Goal: Communication & Community: Answer question/provide support

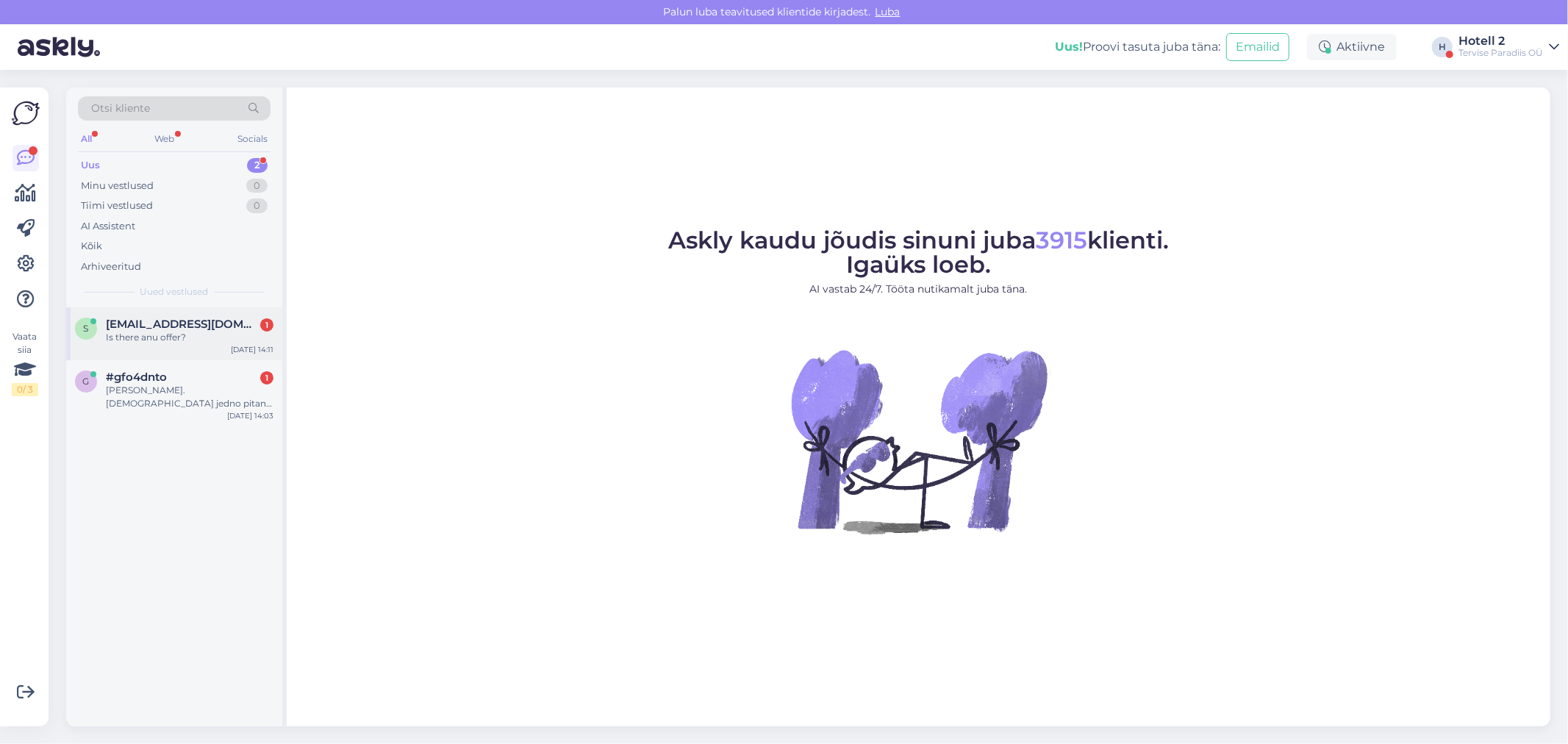
click at [196, 328] on span "[EMAIL_ADDRESS][DOMAIN_NAME]" at bounding box center [182, 325] width 153 height 14
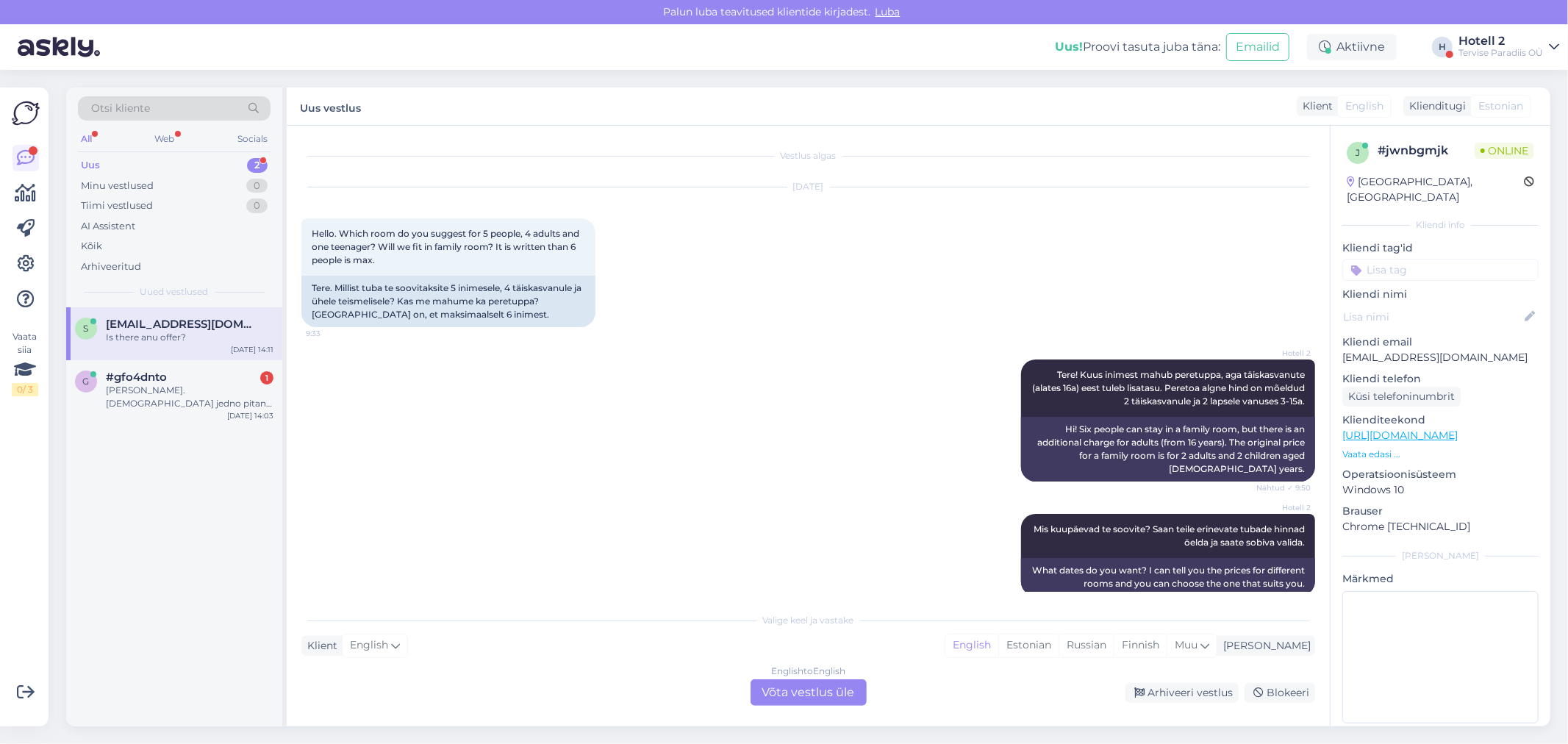
scroll to position [289, 0]
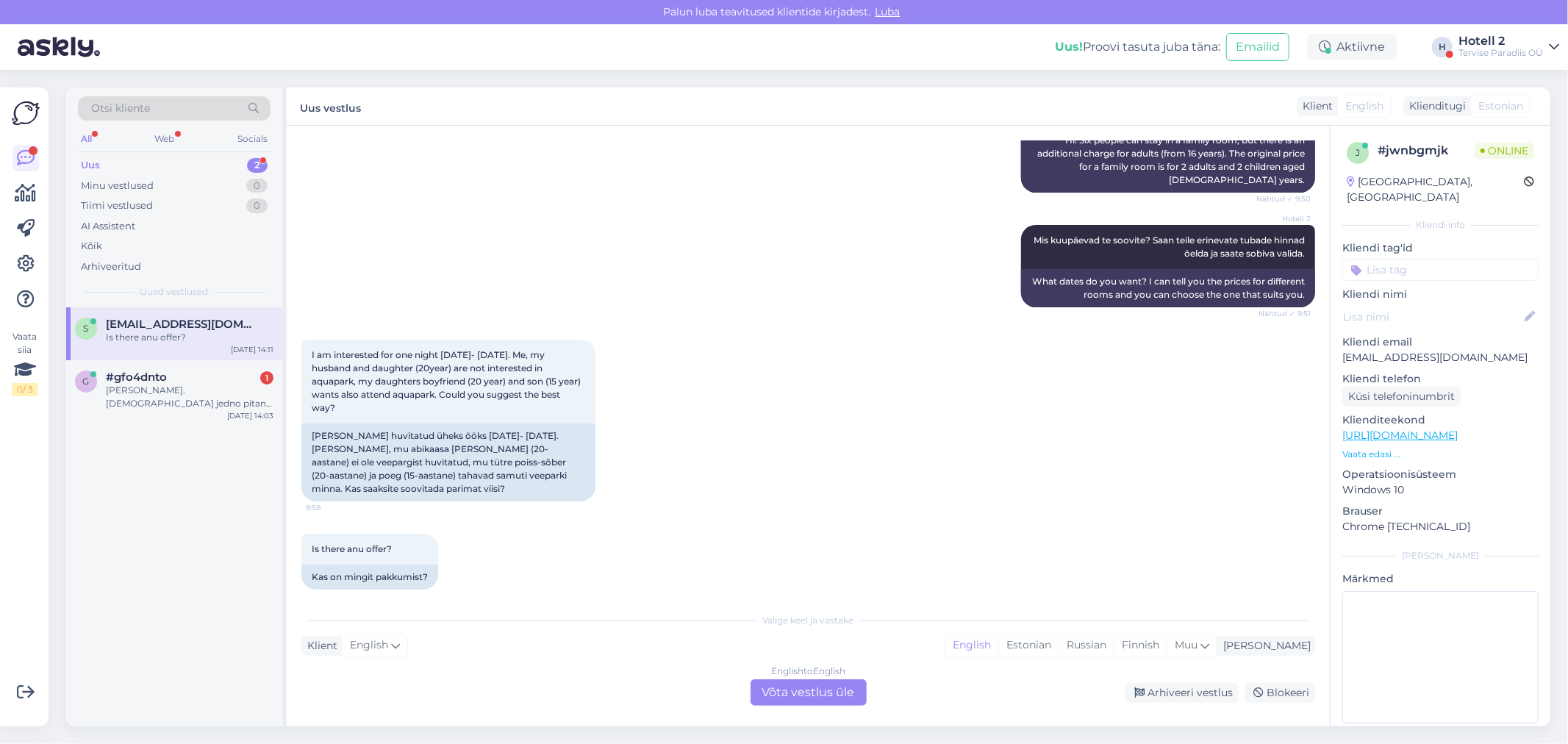
click at [788, 695] on div "English to English Võta vestlus üle" at bounding box center [808, 692] width 116 height 26
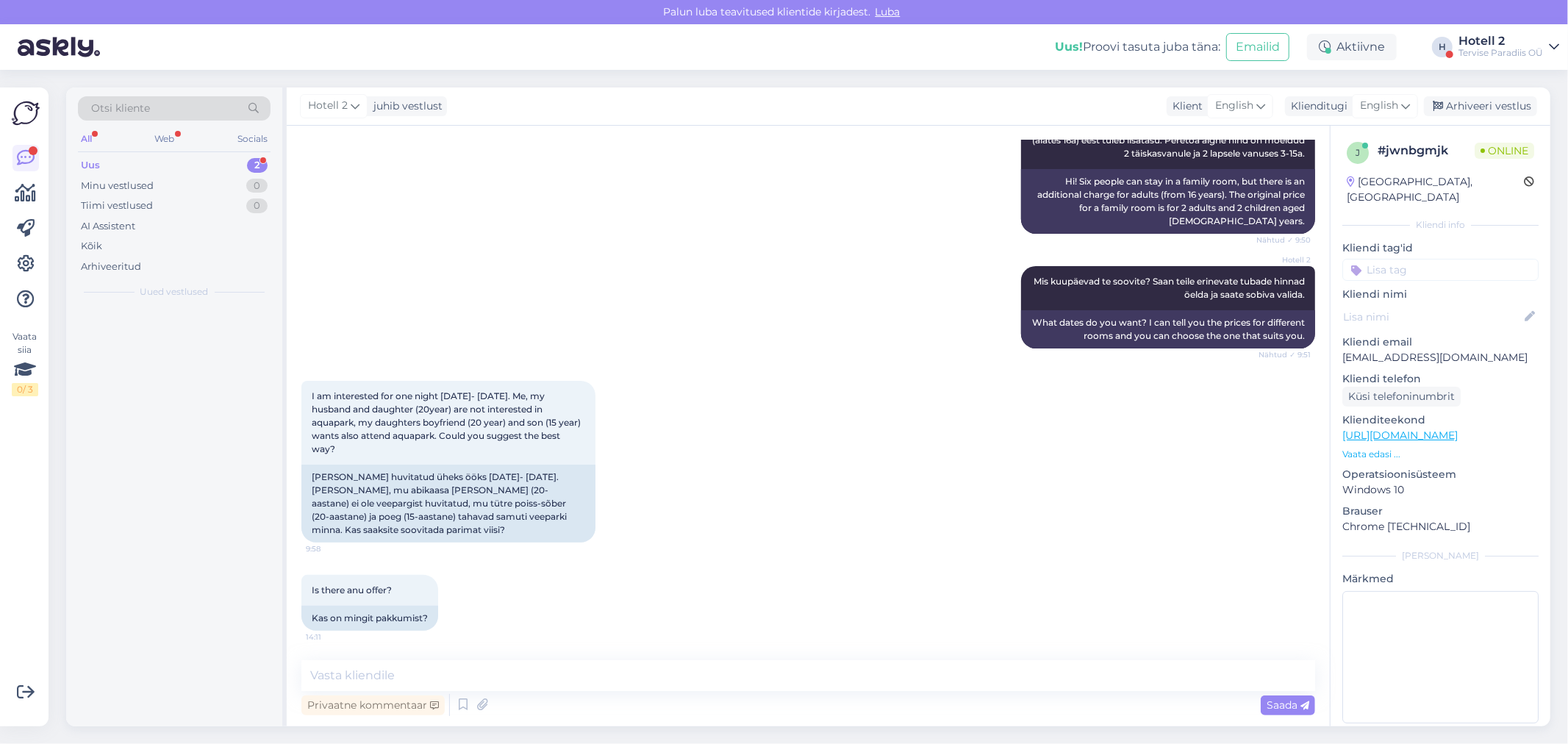
scroll to position [233, 0]
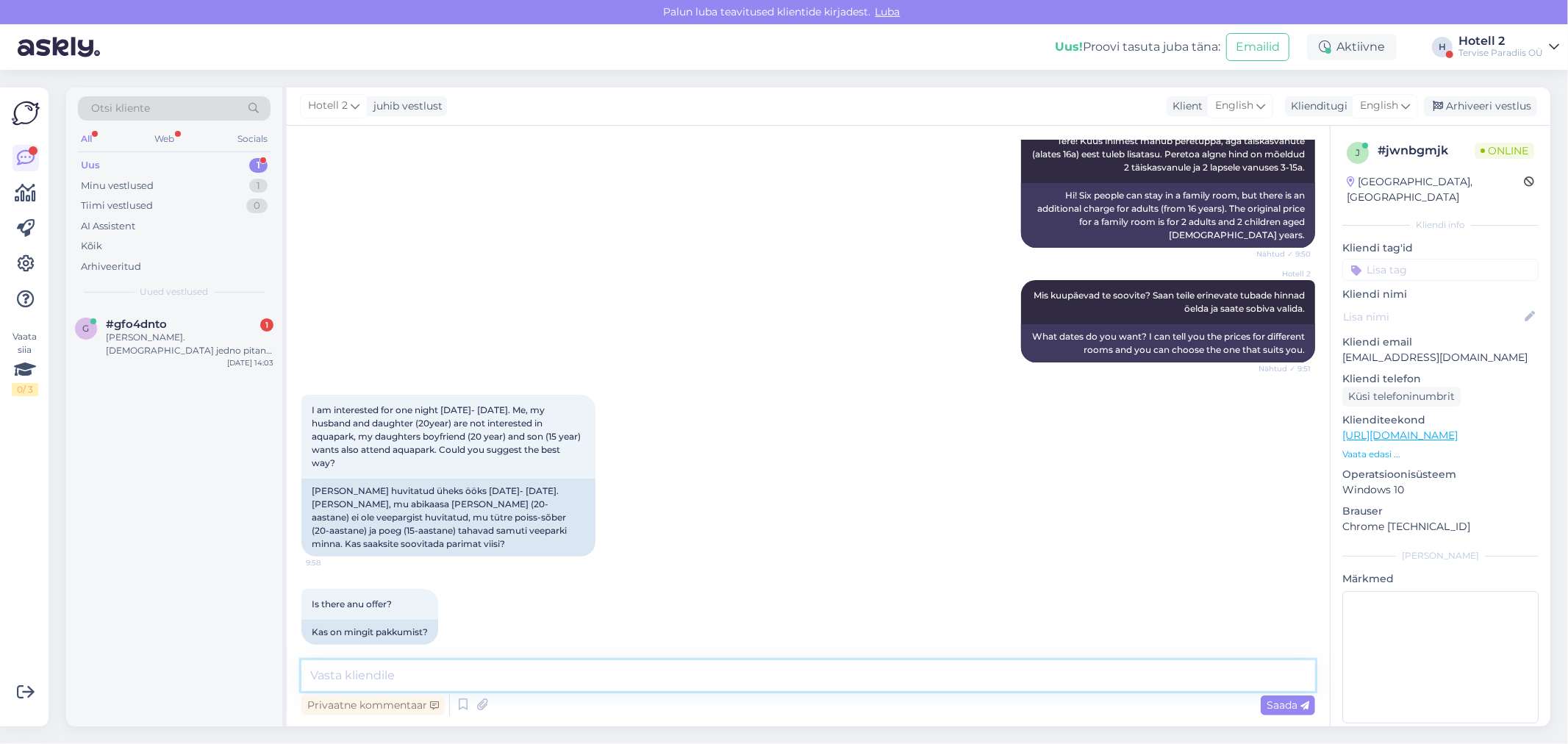
click at [329, 681] on textarea at bounding box center [808, 676] width 1014 height 31
type textarea "T"
type textarea "Hello! You can look up the options in our website, there you can choose how man…"
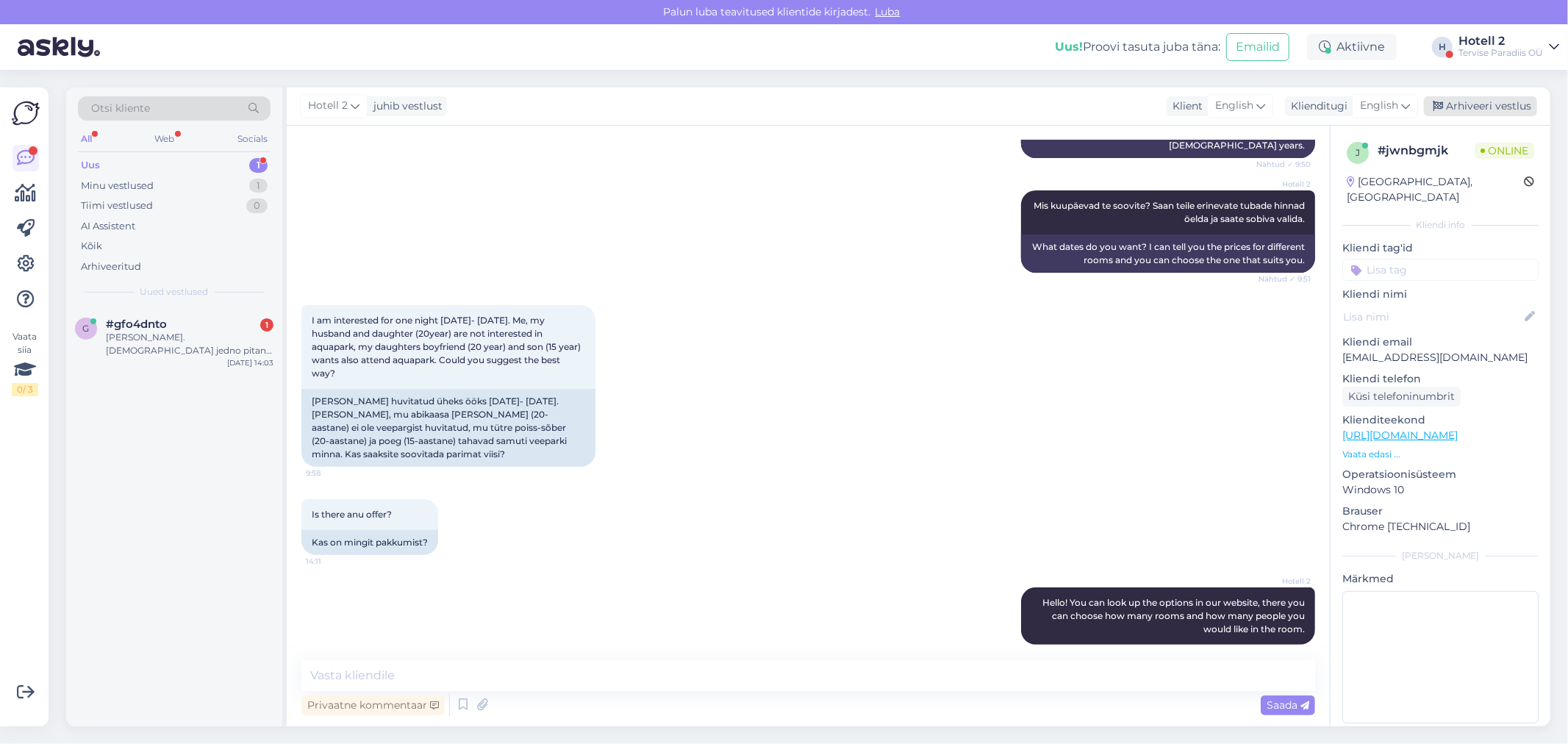
click at [1455, 103] on div "Arhiveeri vestlus" at bounding box center [1481, 106] width 113 height 19
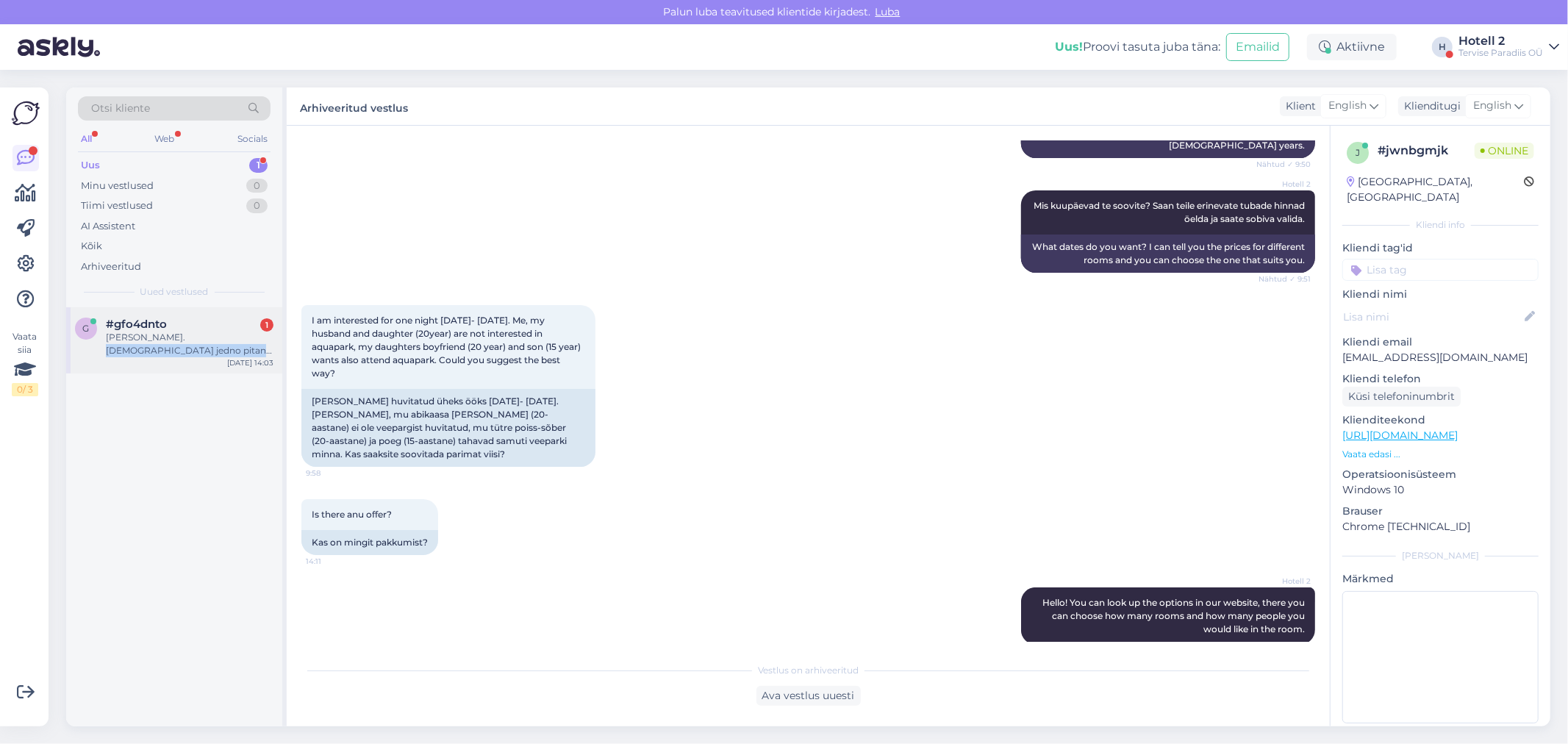
click at [179, 343] on div "[PERSON_NAME]. [DEMOGRAPHIC_DATA] jedno pitanje u vezi parking. na primer mi sm…" at bounding box center [190, 343] width 167 height 26
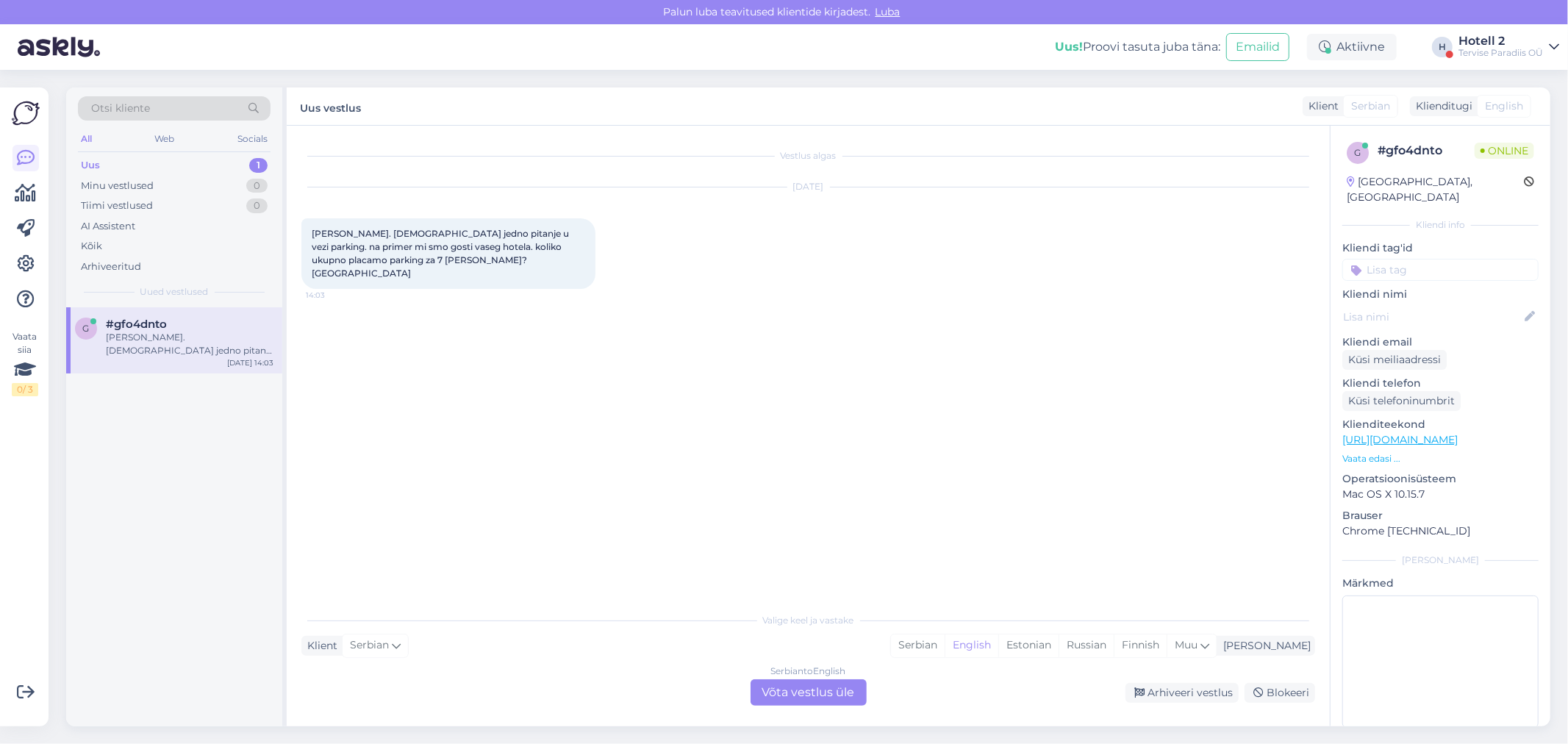
click at [785, 690] on div "Serbian to English Võta vestlus üle" at bounding box center [808, 692] width 116 height 26
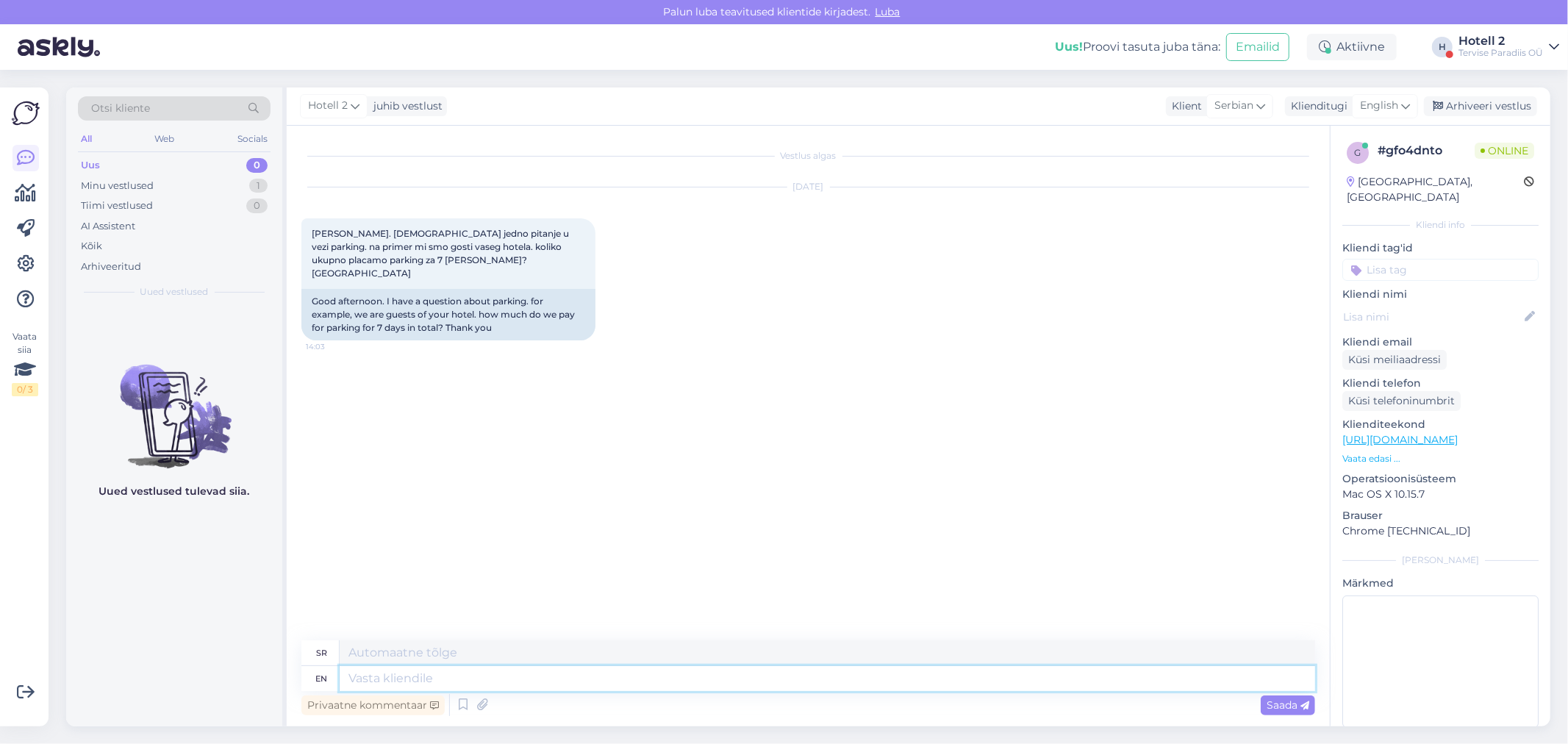
click at [375, 680] on textarea at bounding box center [826, 679] width 975 height 25
type textarea "Hello!"
type textarea "Здраво!"
type textarea "Hello! pARKING"
type textarea "Здраво! [GEOGRAPHIC_DATA]"
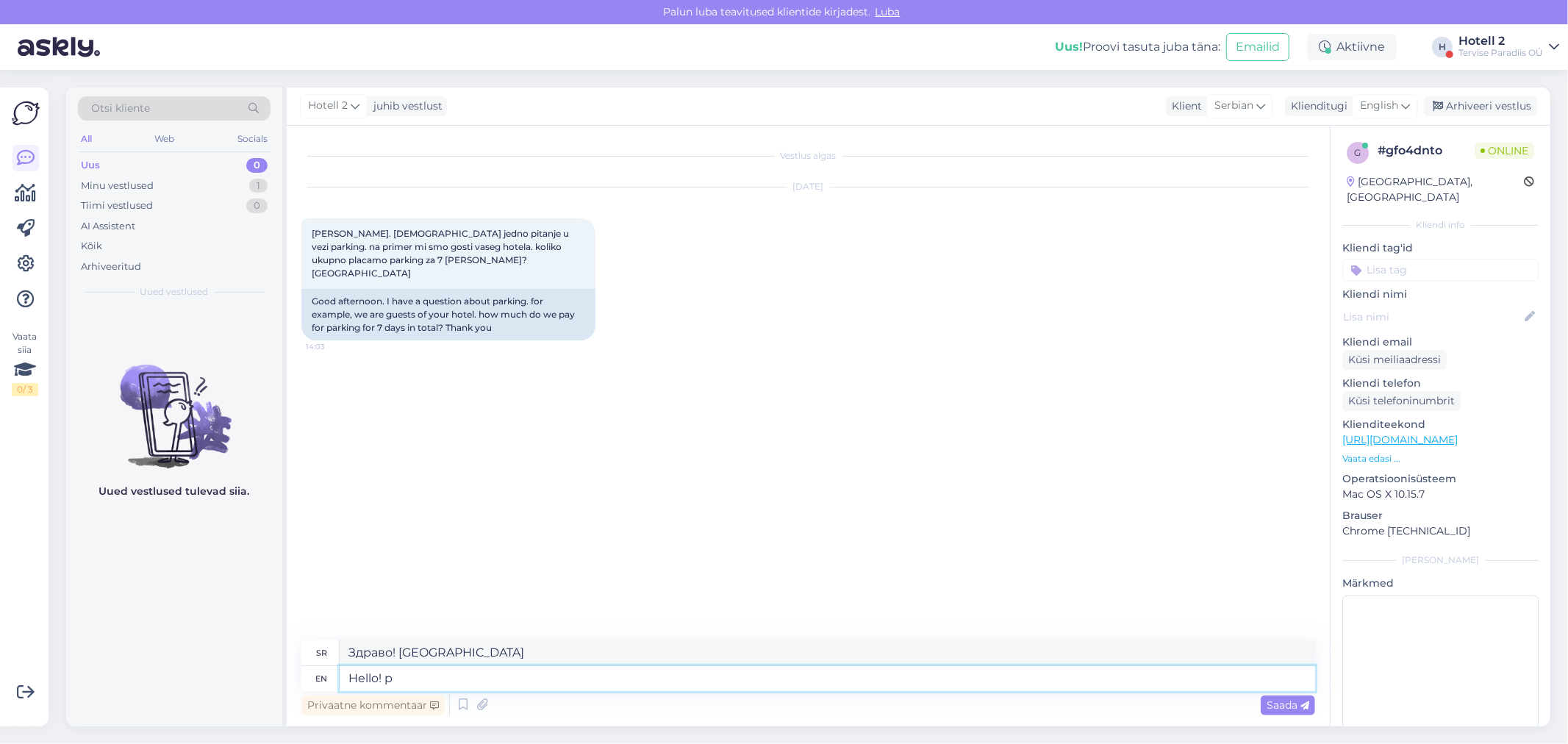
type textarea "Hello!"
type textarea "Здраво!"
type textarea "Hello! Parking"
type textarea "Здраво! [GEOGRAPHIC_DATA]"
type textarea "Hello! Parking costs"
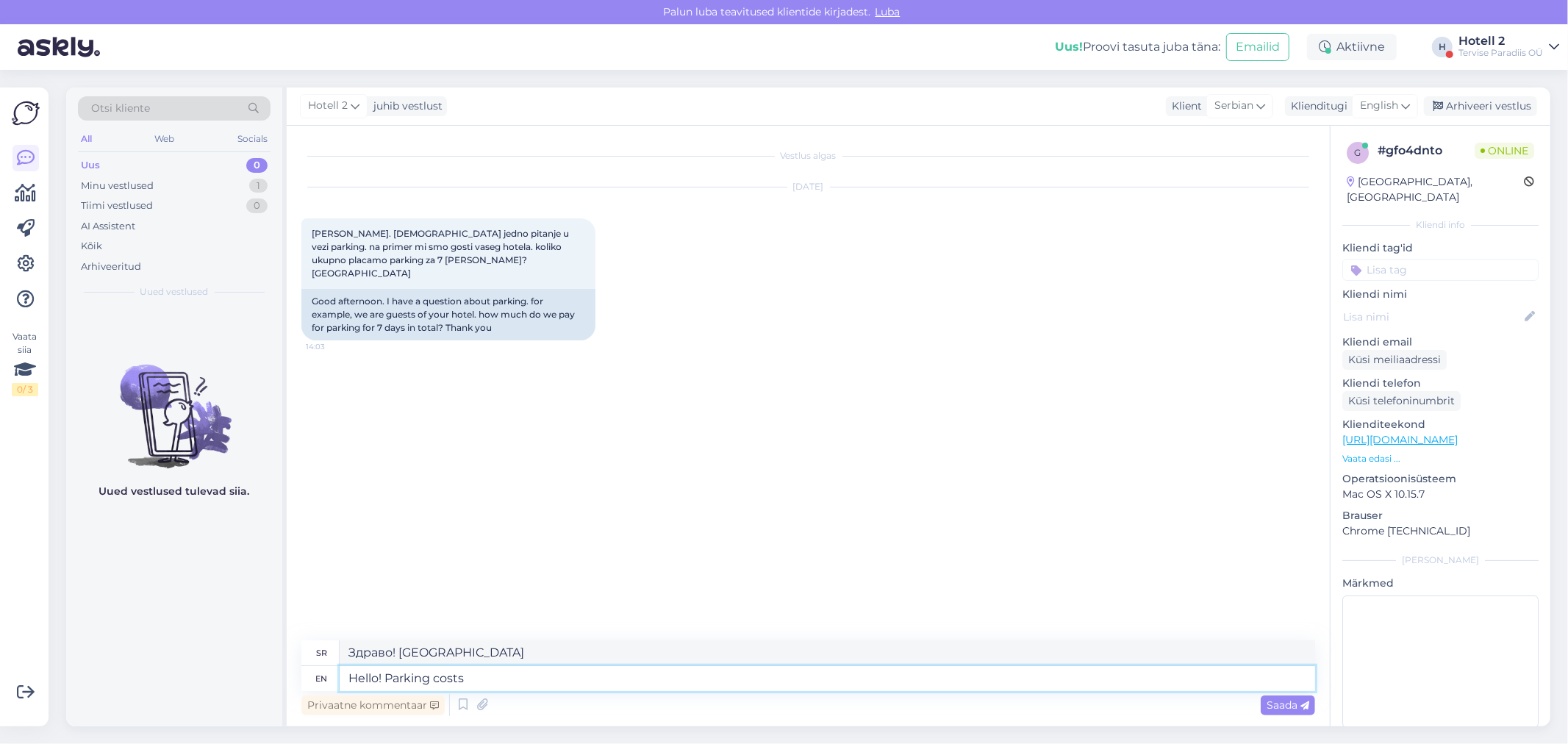
type textarea "Здраво! Трошкови паркирања"
type textarea "Hello! Parking costs 5€"
type textarea "Здраво! Паркинг кошта 5"
type textarea "Hello! Parking costs 5€"
type textarea "Здраво! Паркинг кошта 5€"
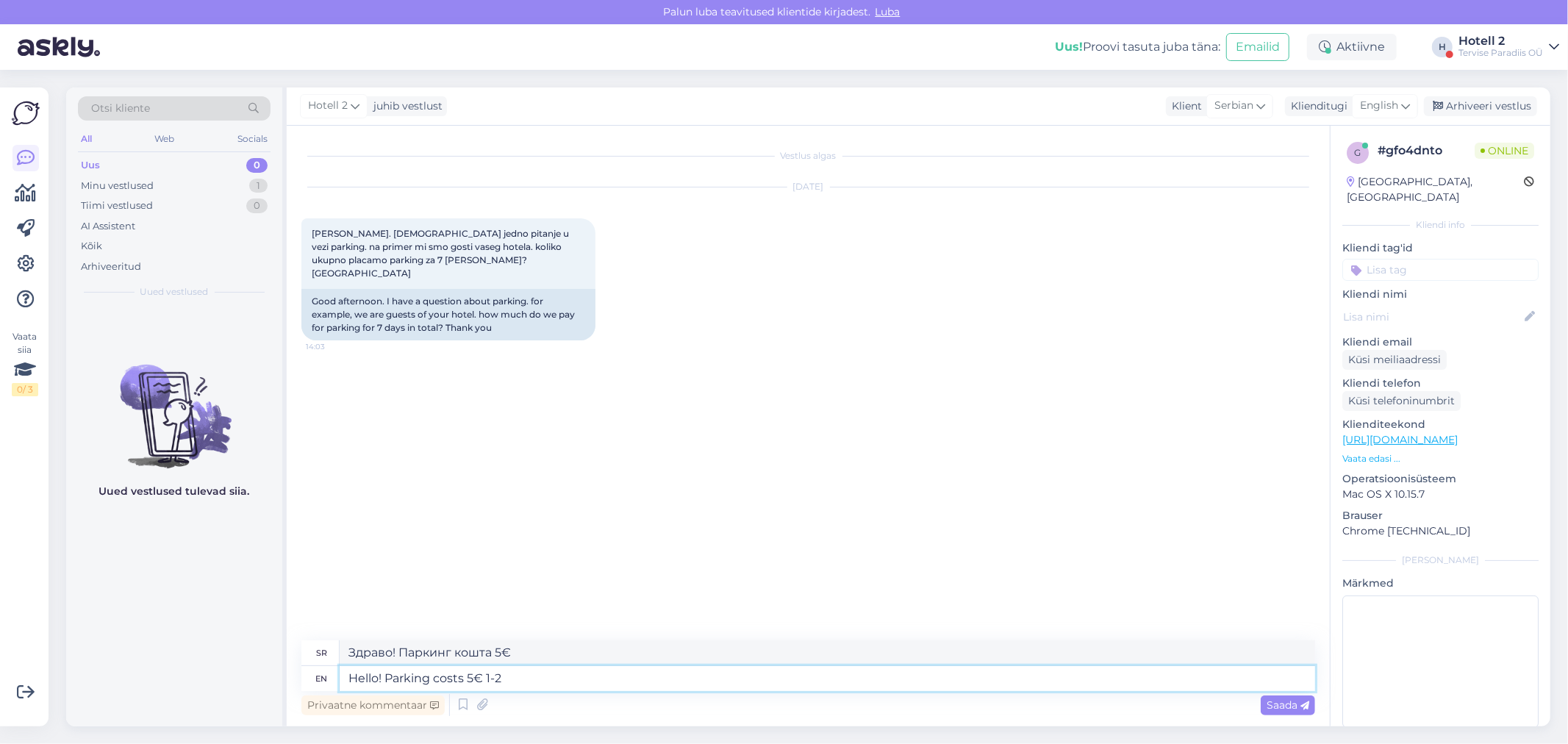
type textarea "Hello! Parking costs 5€ 1-2"
type textarea "Здраво! Паркинг кошта 5€ 1-2"
type textarea "Hello! Parking costs 5€ 1-2 days a"
type textarea "Здраво! Паркинг кошта 5€ 1-2 дана"
type textarea "Hello! Parking costs 5€ 1-2 days and"
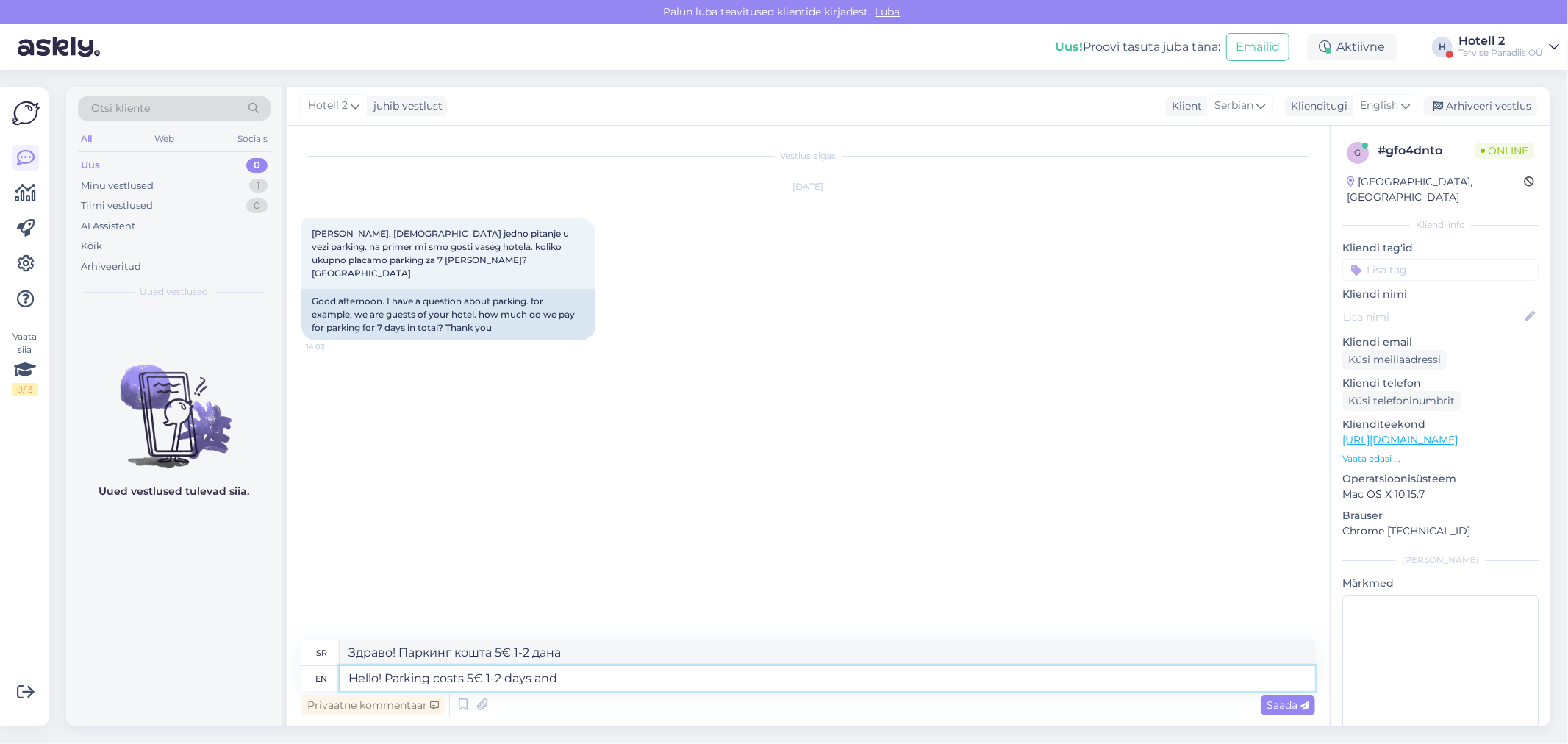
type textarea "Здраво! Паркинг кошта 5€ за 1-2 дана и"
type textarea "Hello! Parking costs 5€ 1-2 days and if"
type textarea "Здраво! Паркинг кошта 5€ за 1-2 дана и ако"
type textarea "Hello! Parking costs 5€ 1-2 days and if you"
type textarea "Здраво! Паркинг кошта 5€ за 1-2 дана и ако ви"
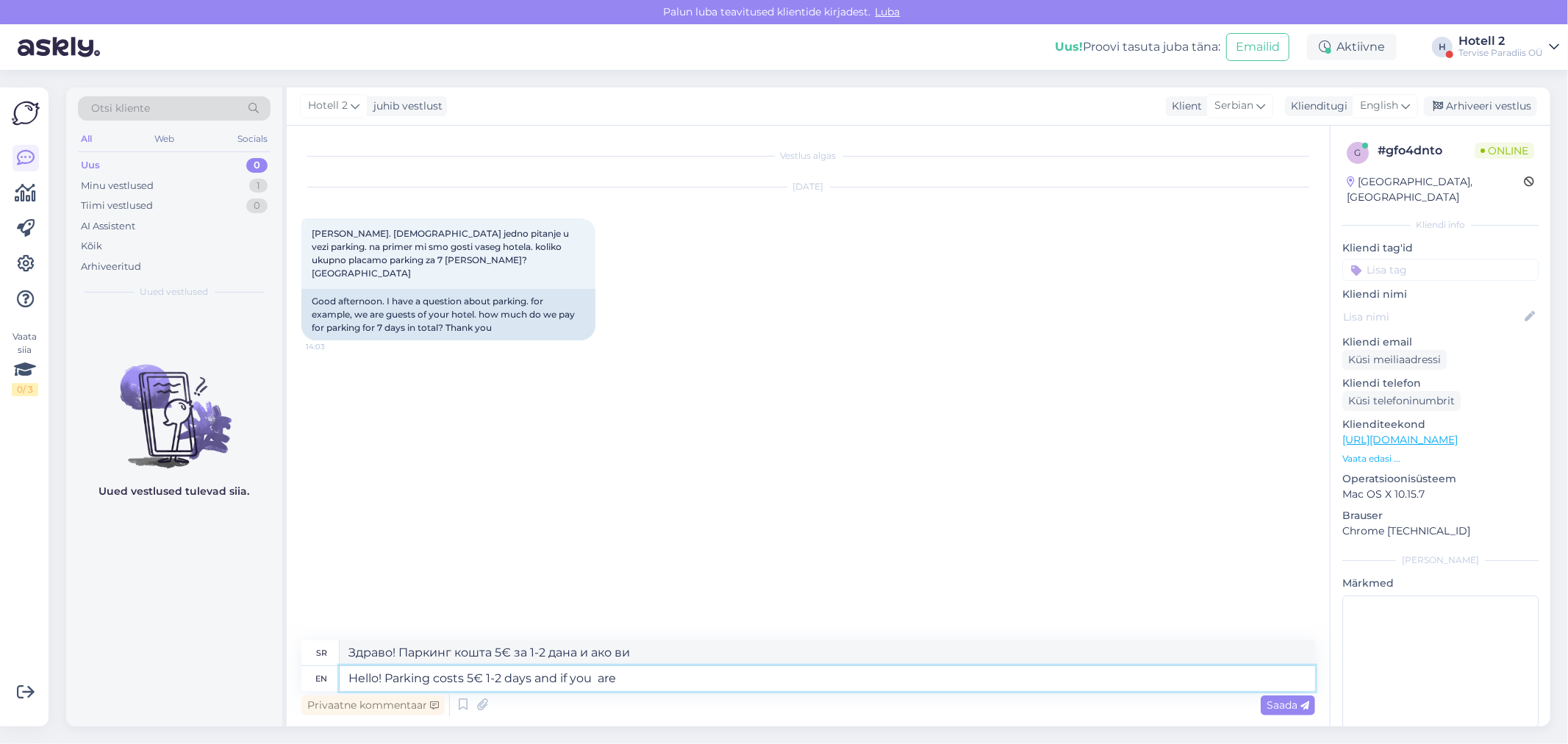
type textarea "Hello! Parking costs 5€ 1-2 days and if you are"
type textarea "Здраво! Паркинг кошта 5€ за 1-2 дана и ако сте"
type textarea "Hello! Parking costs 5€ 1-2 days and if you"
type textarea "Здраво! Паркинг кошта 5€ за 1-2 дана и ако ви"
type textarea "Hello! Parking costs 5€ 1-2 days and if you are"
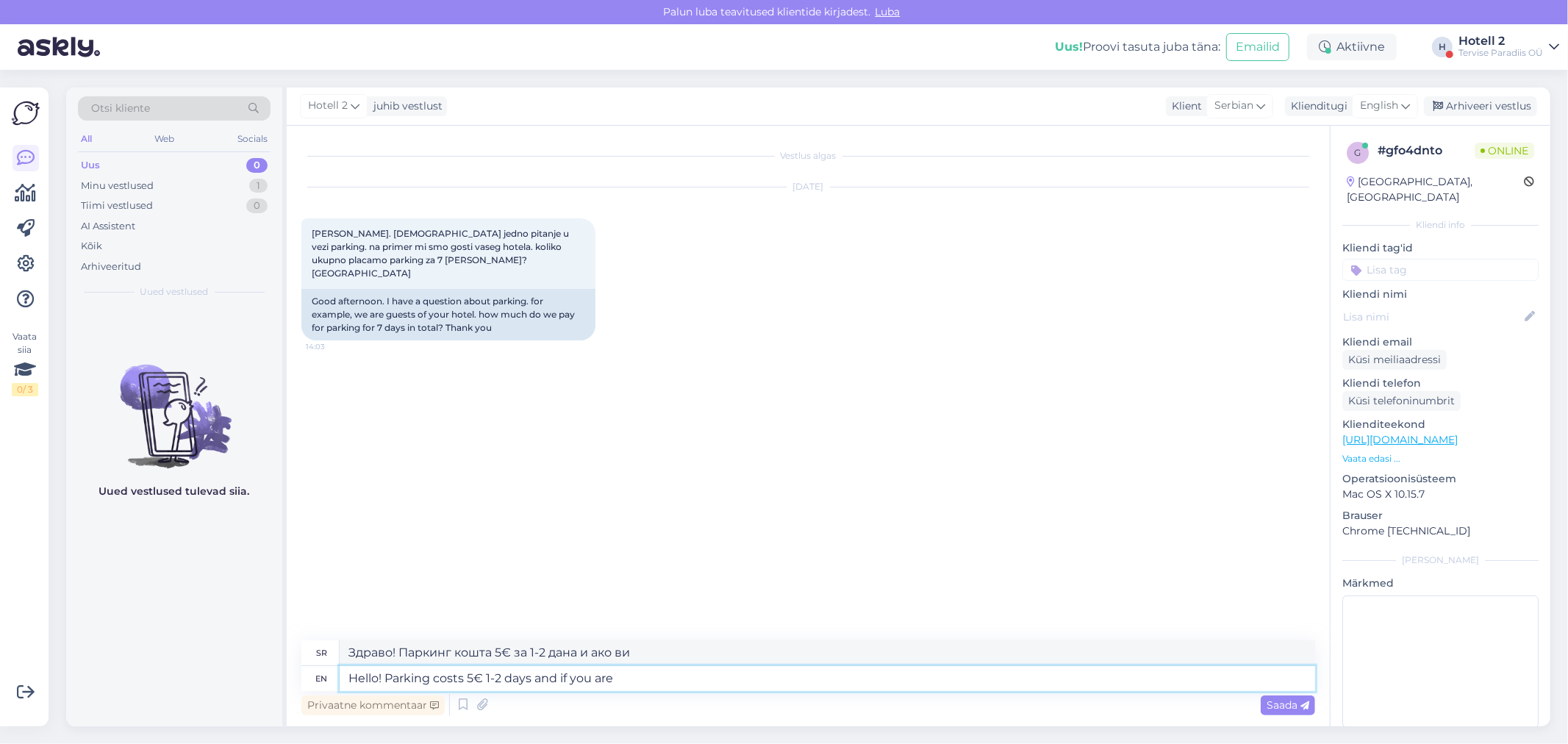
type textarea "Здраво! Паркинг кошта 5€ за 1-2 дана и ако сте"
type textarea "Hello! Parking costs 5€ 1-2 days and if you are staying"
type textarea "Здраво! Паркинг кошта 5€ за 1-2 дана и ако остајете"
type textarea "Hello! Parking costs 5€ 1-2 days and if you are staying for"
type textarea "Здраво! Паркинг кошта 5€ за 1-2 дана, а ако остајете"
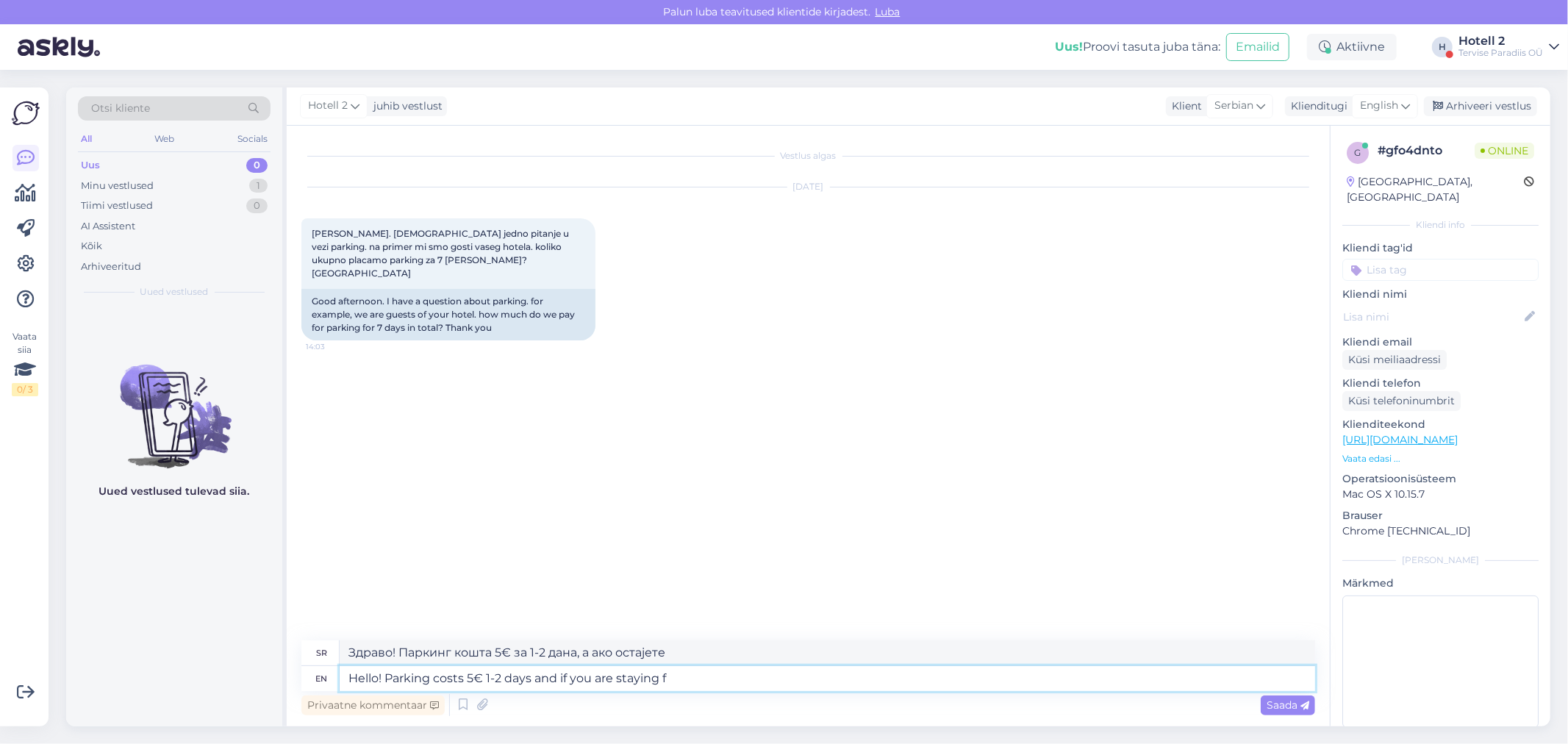
type textarea "Hello! Parking costs 5€ 1-2 days and if you are staying"
type textarea "Здраво! Паркинг кошта 5€ за 1-2 дана и ако остајете"
type textarea "Hello! Parking costs 5€ 1-2 days and if you are staying more tha"
type textarea "Здраво! Паркинг кошта 5€ за 1-2 дана, а ако остајете дуже"
type textarea "Hello! Parking costs 5€ 1-2 days and if you are staying more than"
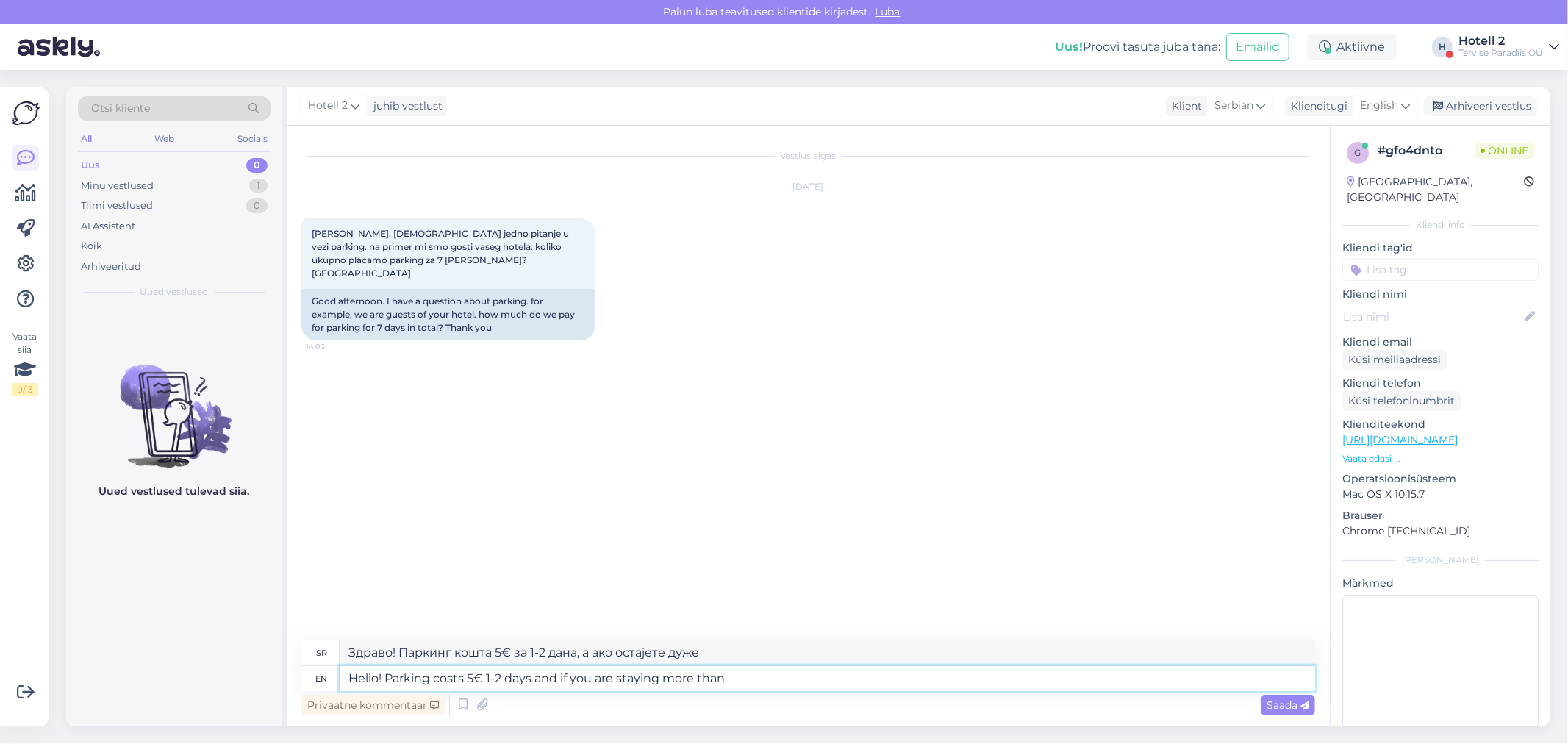
type textarea "Здраво! Паркинг кошта 5€ за 1-2 дана, а ако остајете дуже од..."
type textarea "Hello! Parking costs 5€ 1-2 days and if you are staying more than 3 d"
type textarea "Здраво! Паркинг кошта 5€ за 1-2 дана, а ако остајете дуже од 3 дана..."
type textarea "Hello! Parking costs 5€ 1-2 days and if you are staying more than 3 days"
type textarea "Здраво! Паркинг кошта 5€ за 1-2 дана, а ако остајете дуже од 3 дана"
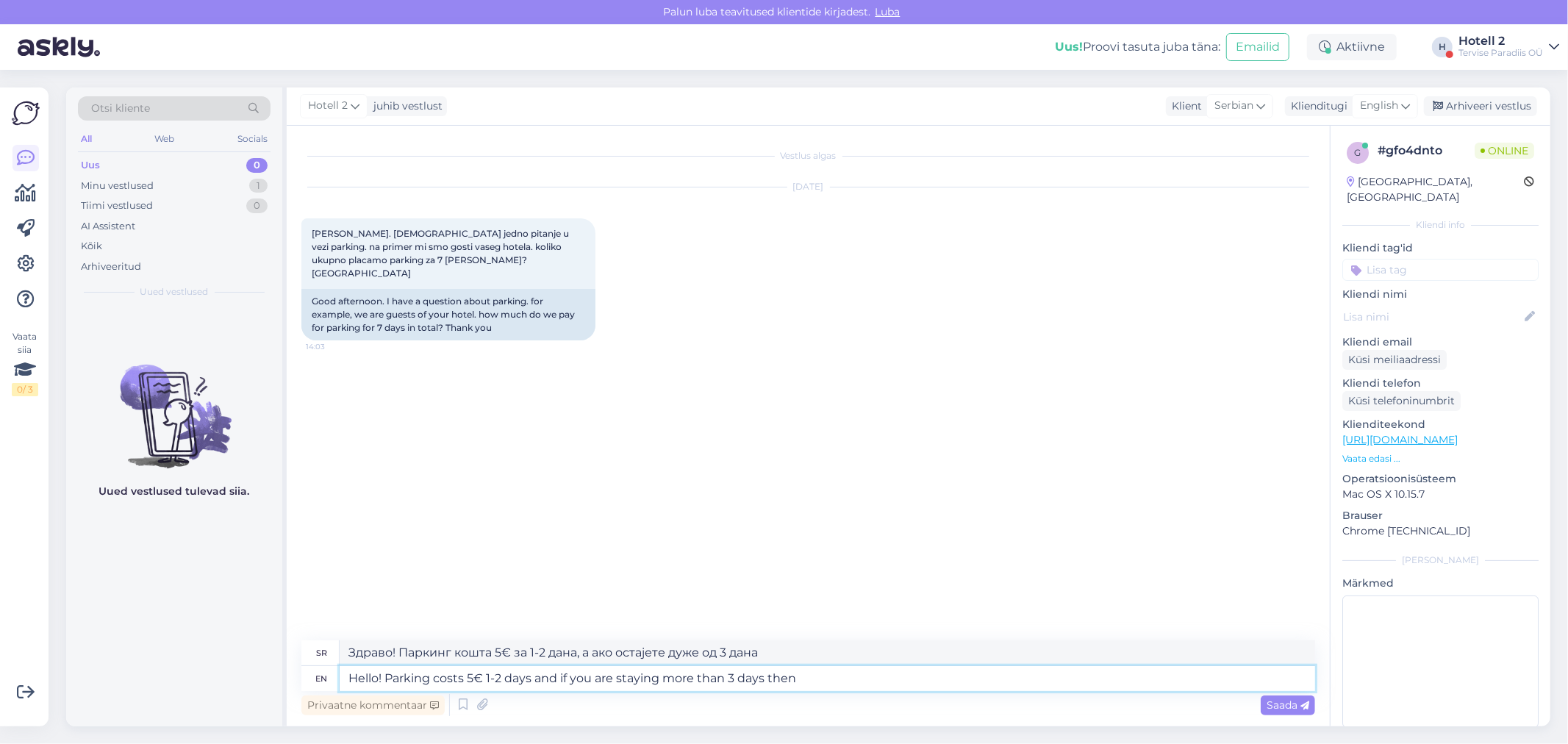
type textarea "Hello! Parking costs 5€ 1-2 days and if you are staying more than 3 days then"
type textarea "Здраво! Паркинг кошта 5€ за 1-2 дана, а ако остајете дуже од 3 дана, онда"
type textarea "Hello! Parking costs 5€ 1-2 days and if you are staying more than 3 days then i…"
type textarea "Здраво! Паркинг кошта 5€ за 1-2 дана, а ако остајете дуже од 3 дана, онда је"
type textarea "Hello! Parking costs 5€ 1-2 days and if you are staying more than 3 days then i…"
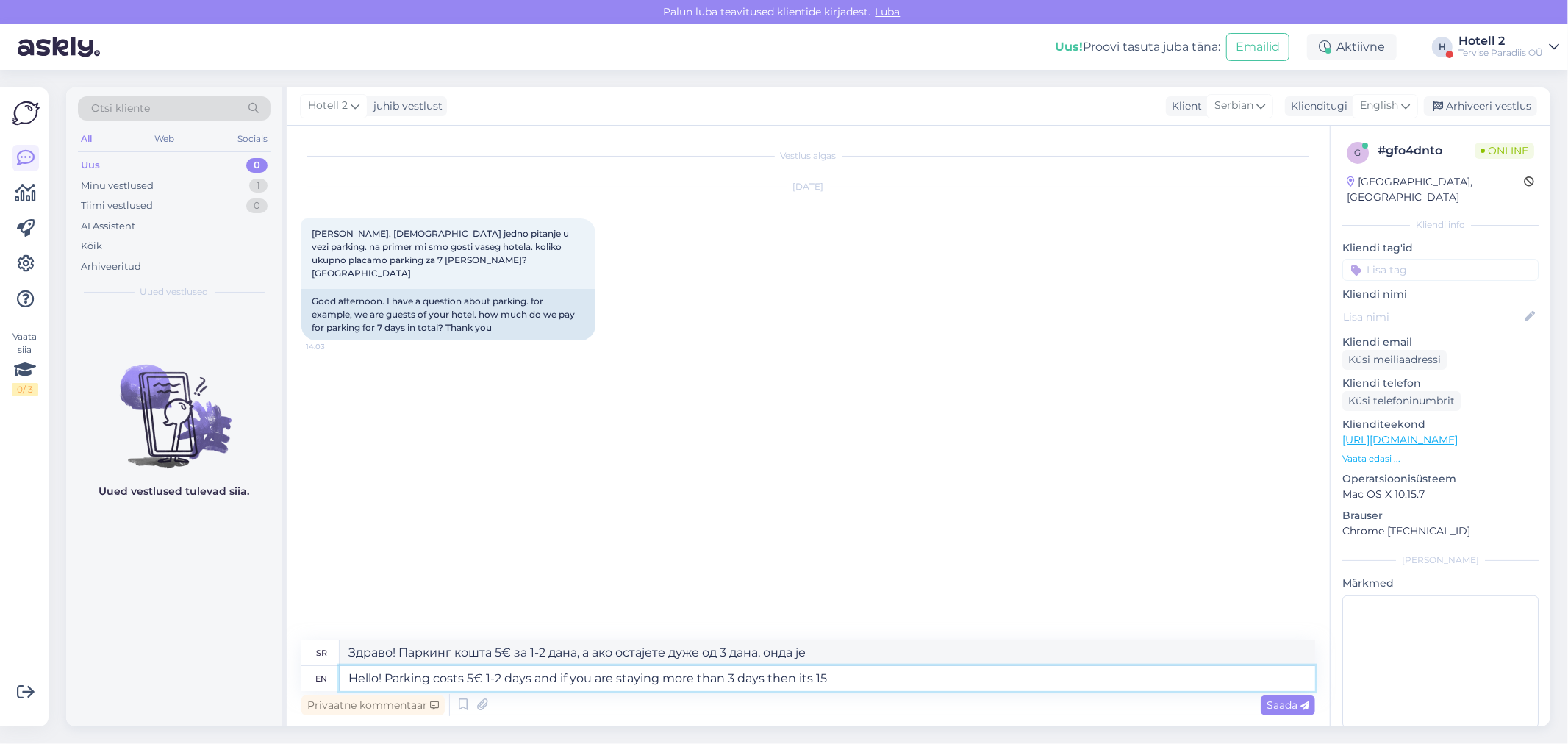
type textarea "Здраво! Паркинг кошта 5€ за 1-2 дана, а ако остајете дуже од 3 дана онда је 15."
type textarea "Hello! Parking costs 5€ 1-2 days and if you are staying more than 3 days then i…"
type textarea "Здраво! Паркинг кошта 5€ за 1-2 дана, а ако остајете дуже од 3 дана онда је 15€."
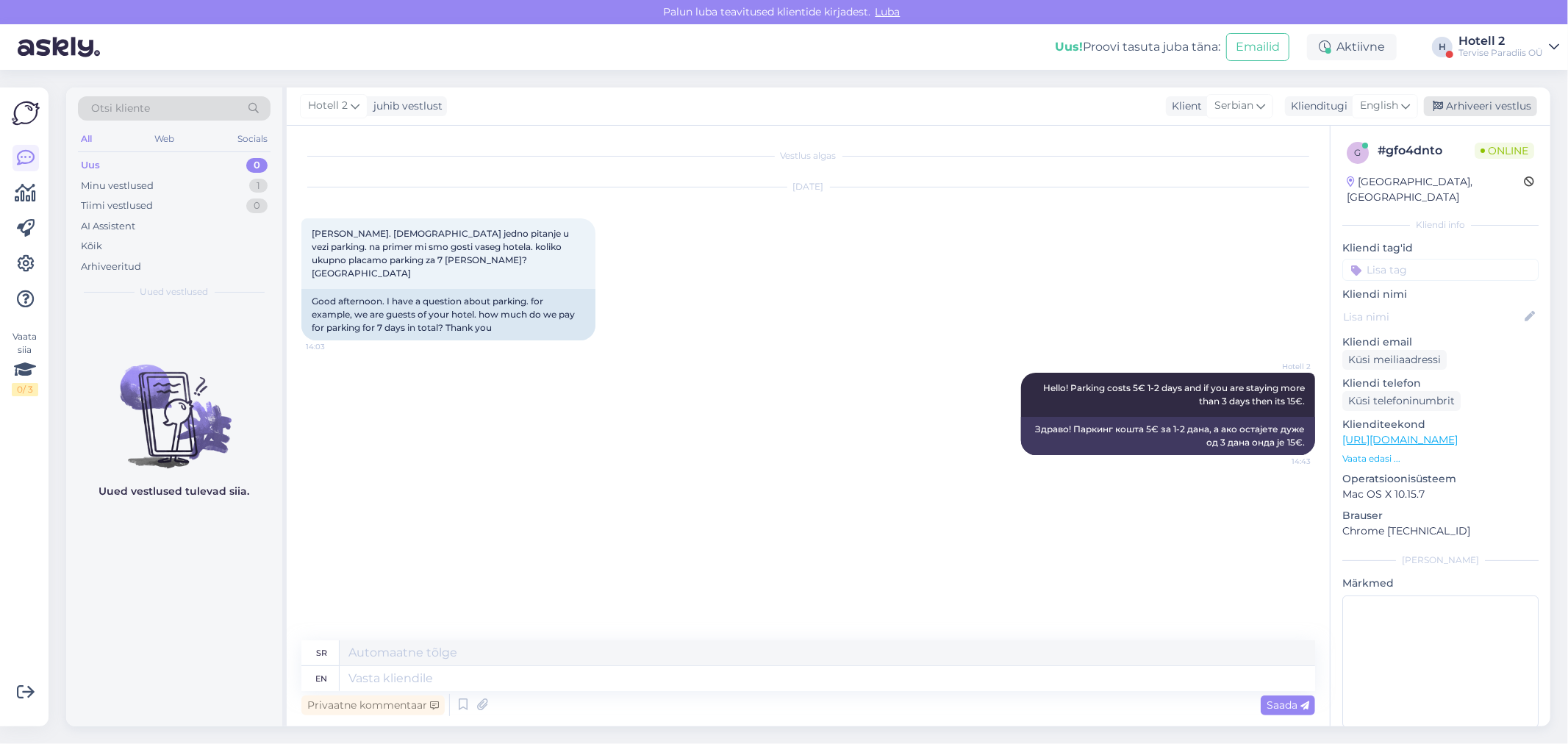
click at [1478, 109] on div "Arhiveeri vestlus" at bounding box center [1481, 106] width 113 height 19
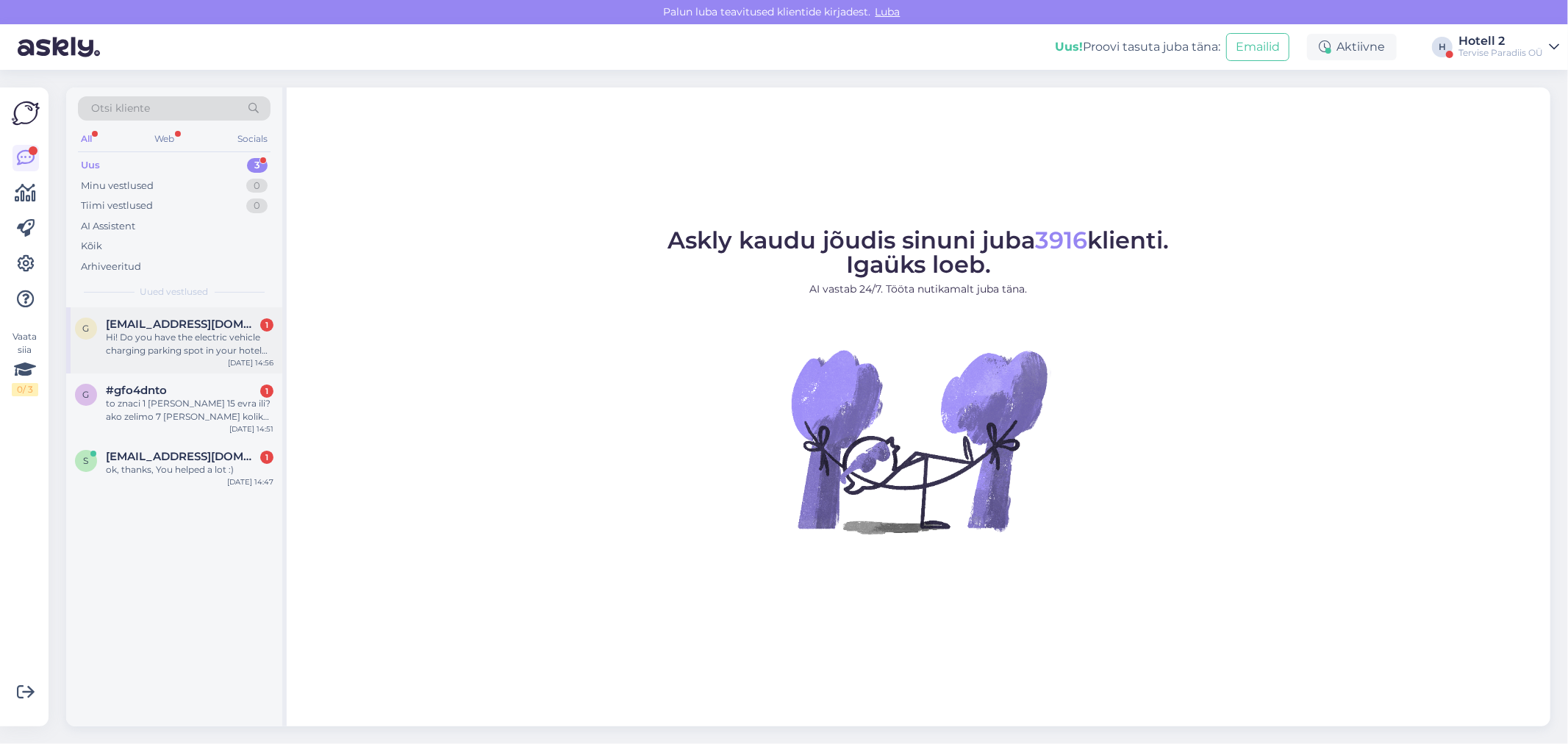
click at [164, 309] on div "g gaixianglin@hotmail.com 1 Hi! Do you have the electric vehicle charging parki…" at bounding box center [174, 340] width 216 height 66
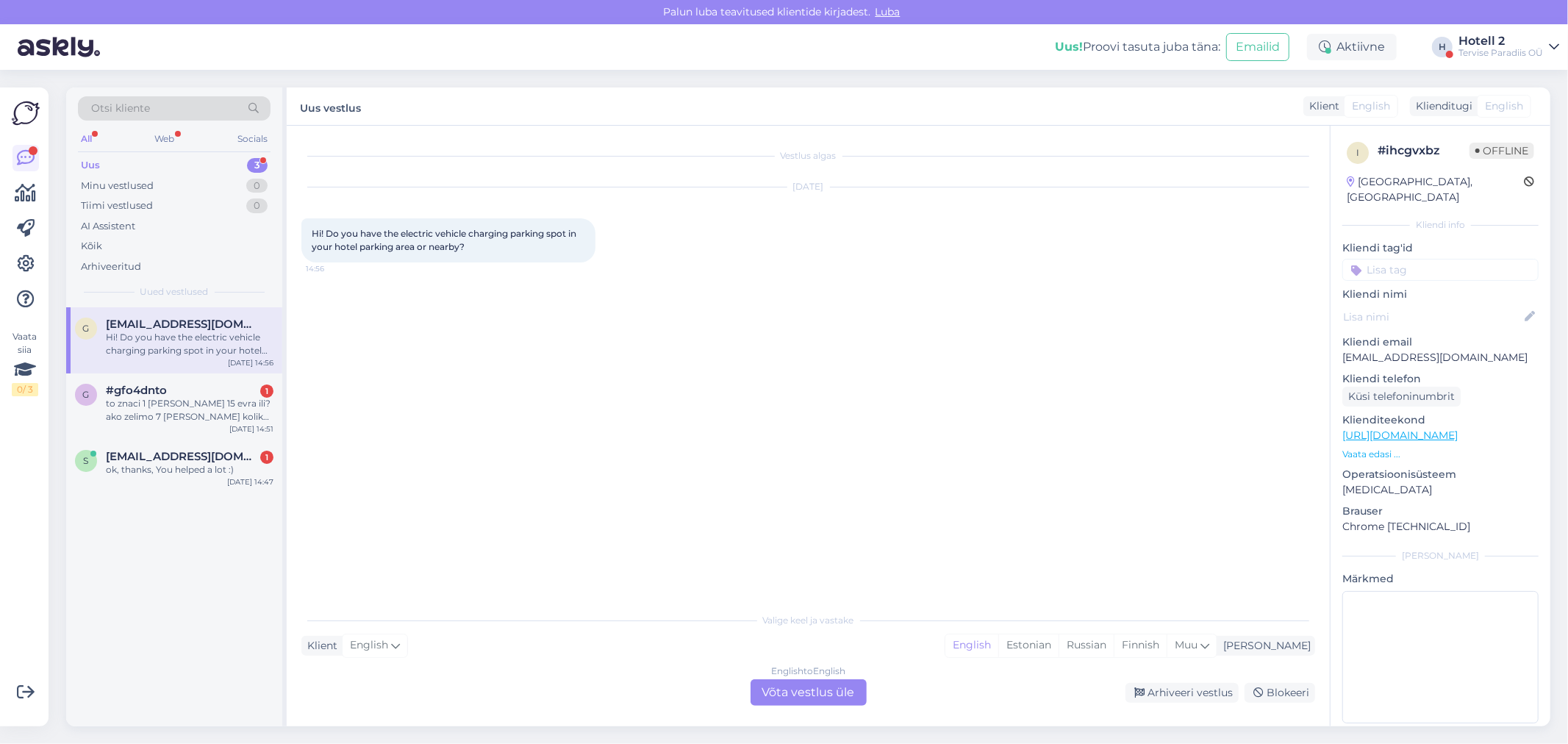
click at [813, 688] on div "English to English Võta vestlus üle" at bounding box center [808, 692] width 116 height 26
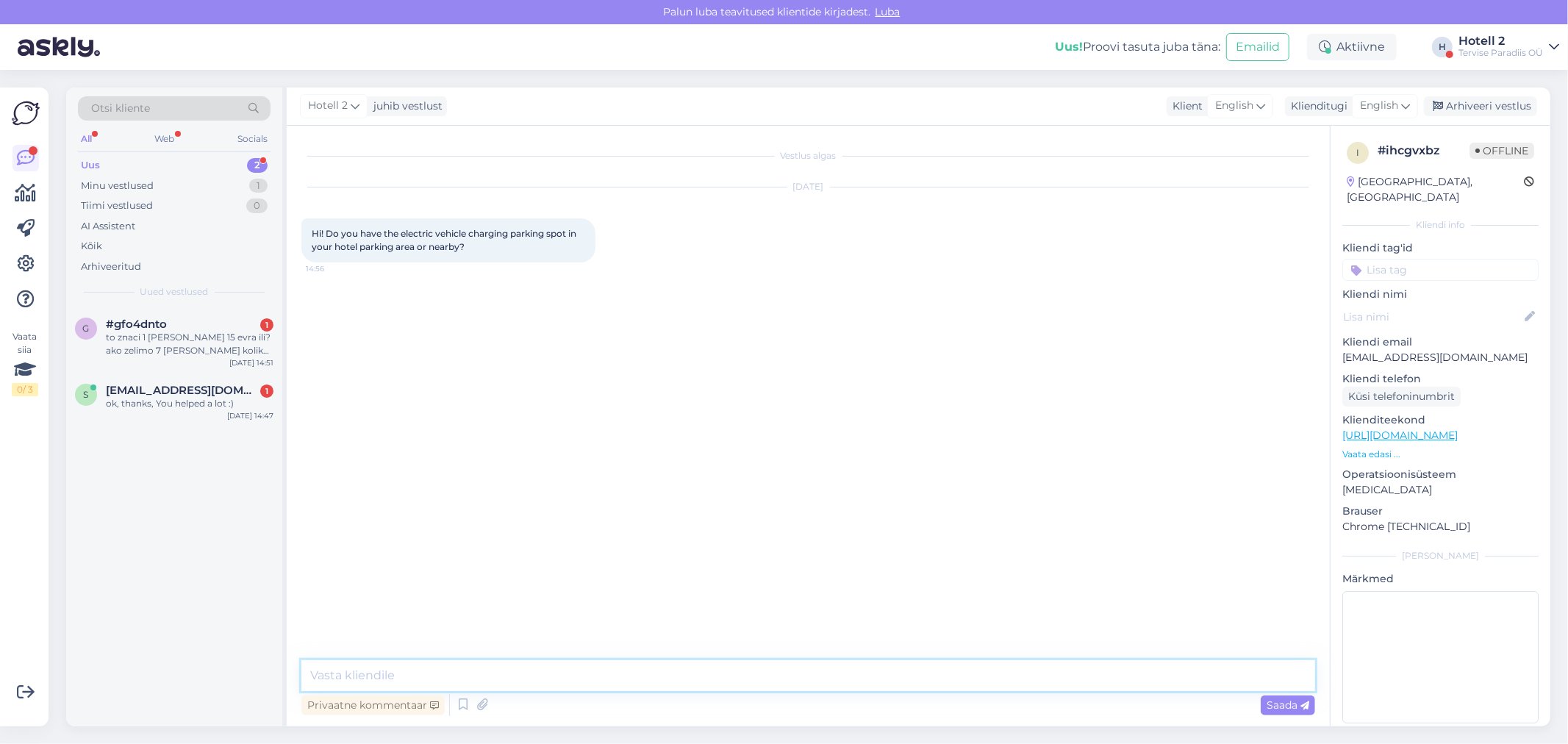
click at [401, 669] on textarea at bounding box center [808, 676] width 1014 height 31
type textarea "Hello! Yes, we do have."
click at [1531, 100] on div "Arhiveeri vestlus" at bounding box center [1481, 106] width 113 height 19
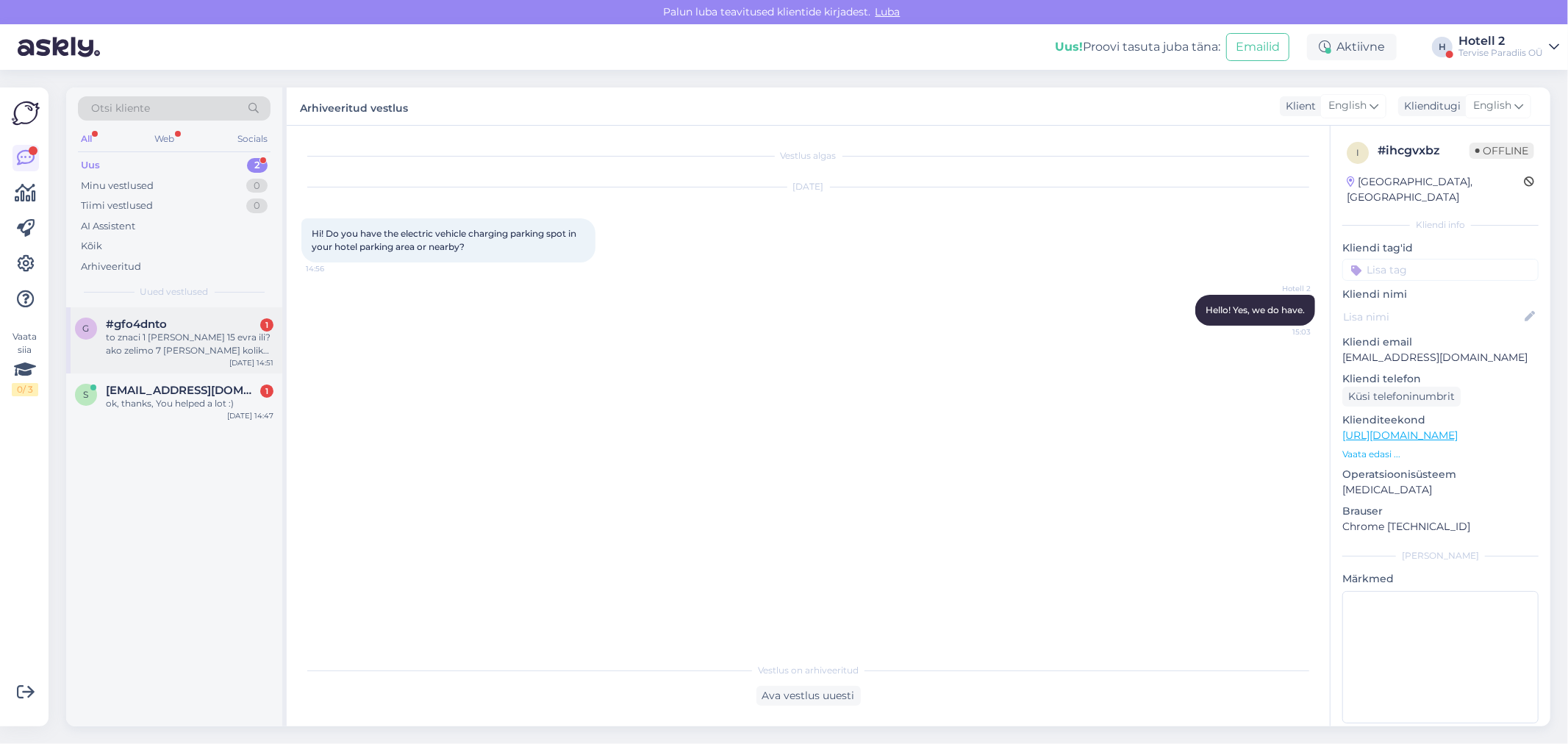
click at [179, 339] on div "to znaci 1 dan 15 evra ili? ako zelimo 7 dana koliko je ukupno?" at bounding box center [190, 343] width 167 height 26
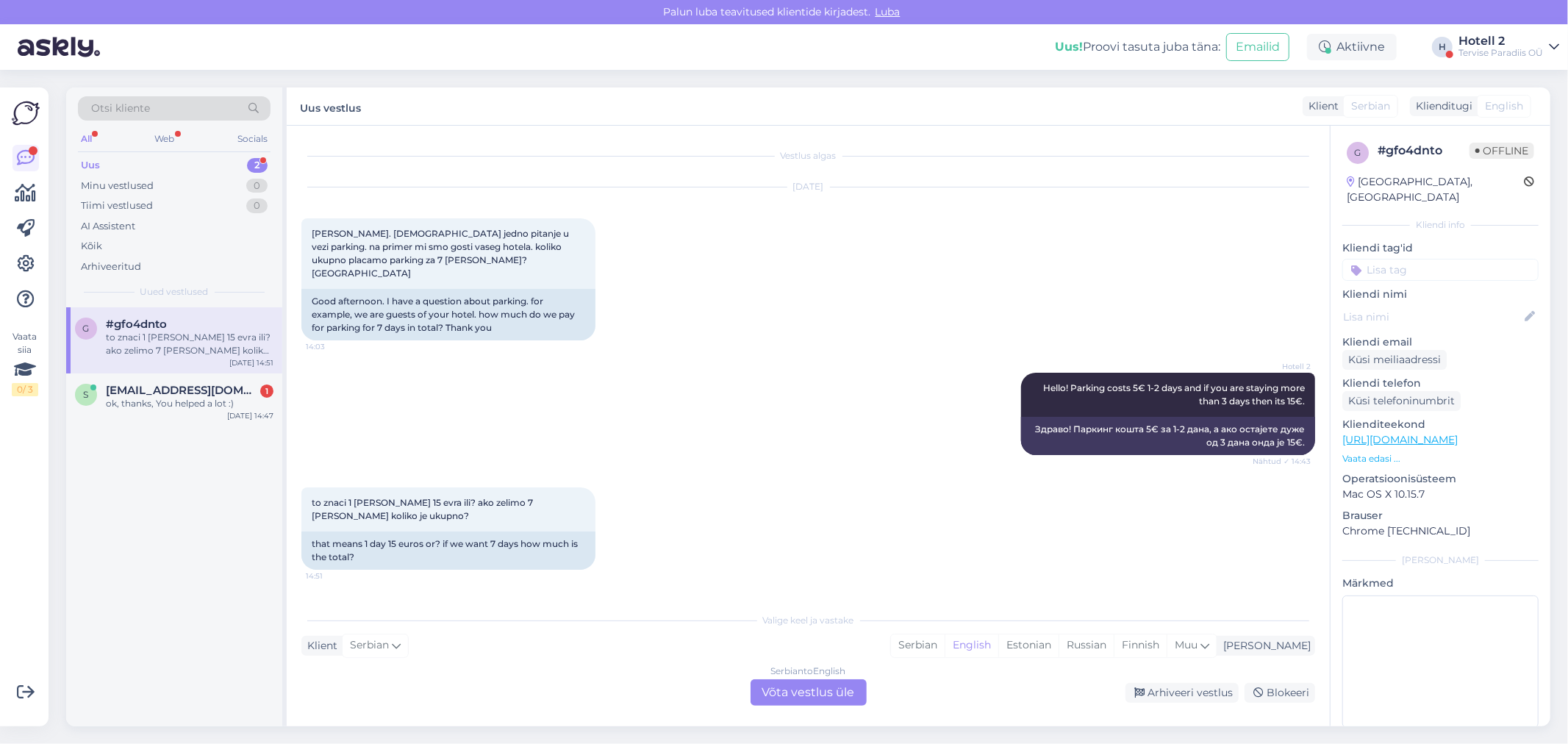
click at [773, 677] on div "Serbian to English" at bounding box center [808, 672] width 75 height 14
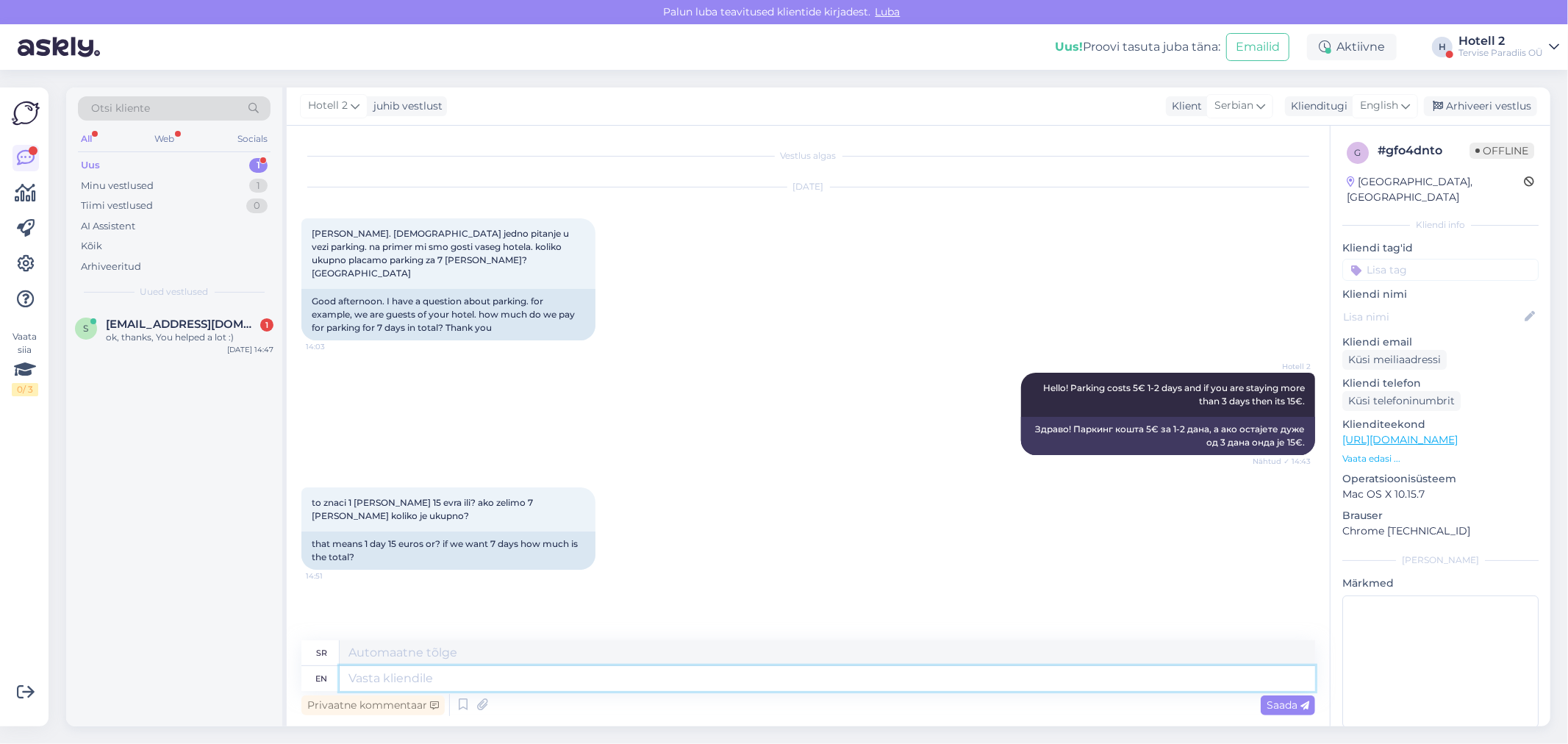
click at [366, 679] on textarea at bounding box center [826, 679] width 975 height 25
type textarea "Hello!"
type textarea "Здраво!"
type textarea "Hello! Then"
type textarea "Здраво! Онда"
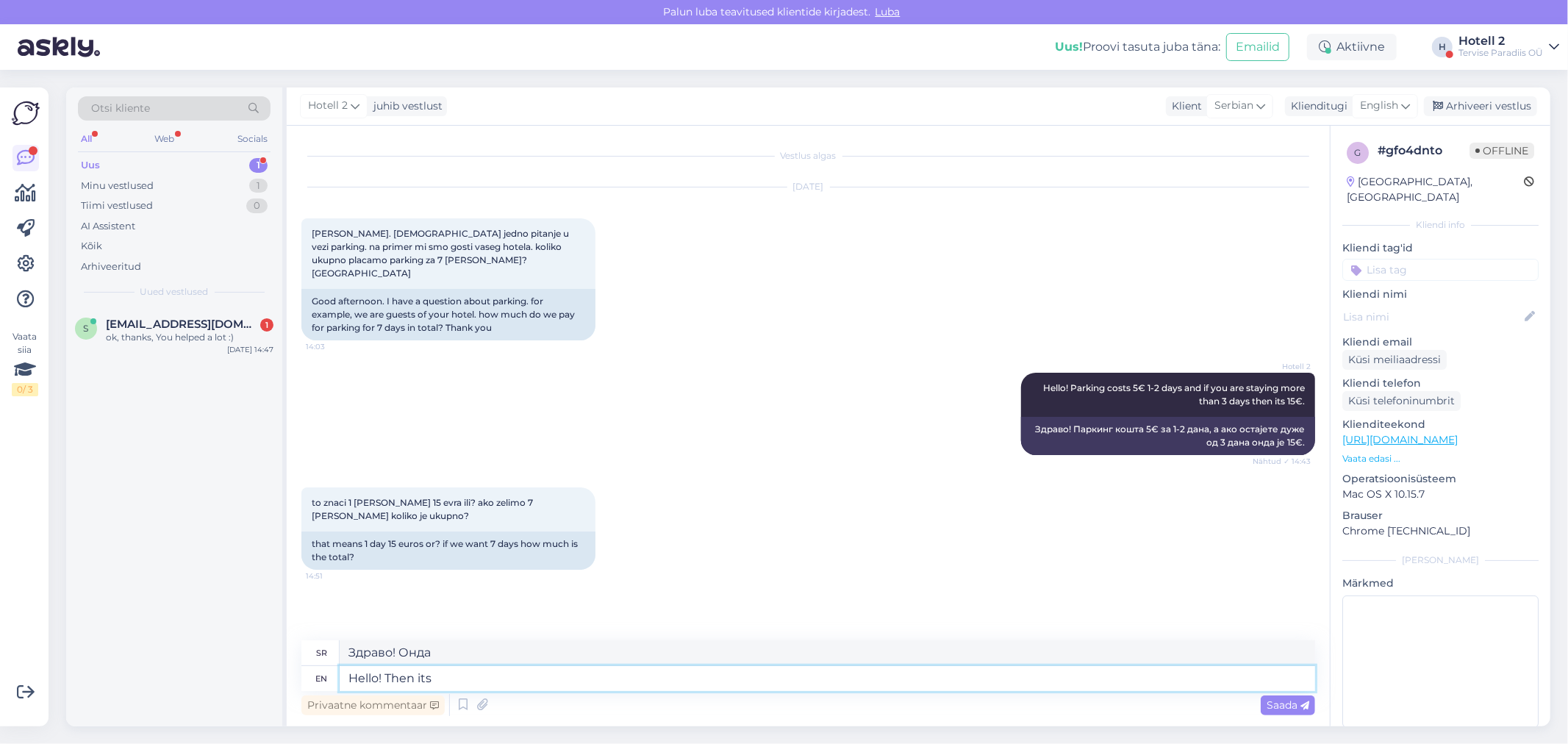
type textarea "Hello! Then its"
type textarea "Здраво! Онда је"
type textarea "Hello! Then its 15e"
type textarea "Здраво! Онда је 15"
type textarea "Hello! Then its 15euros."
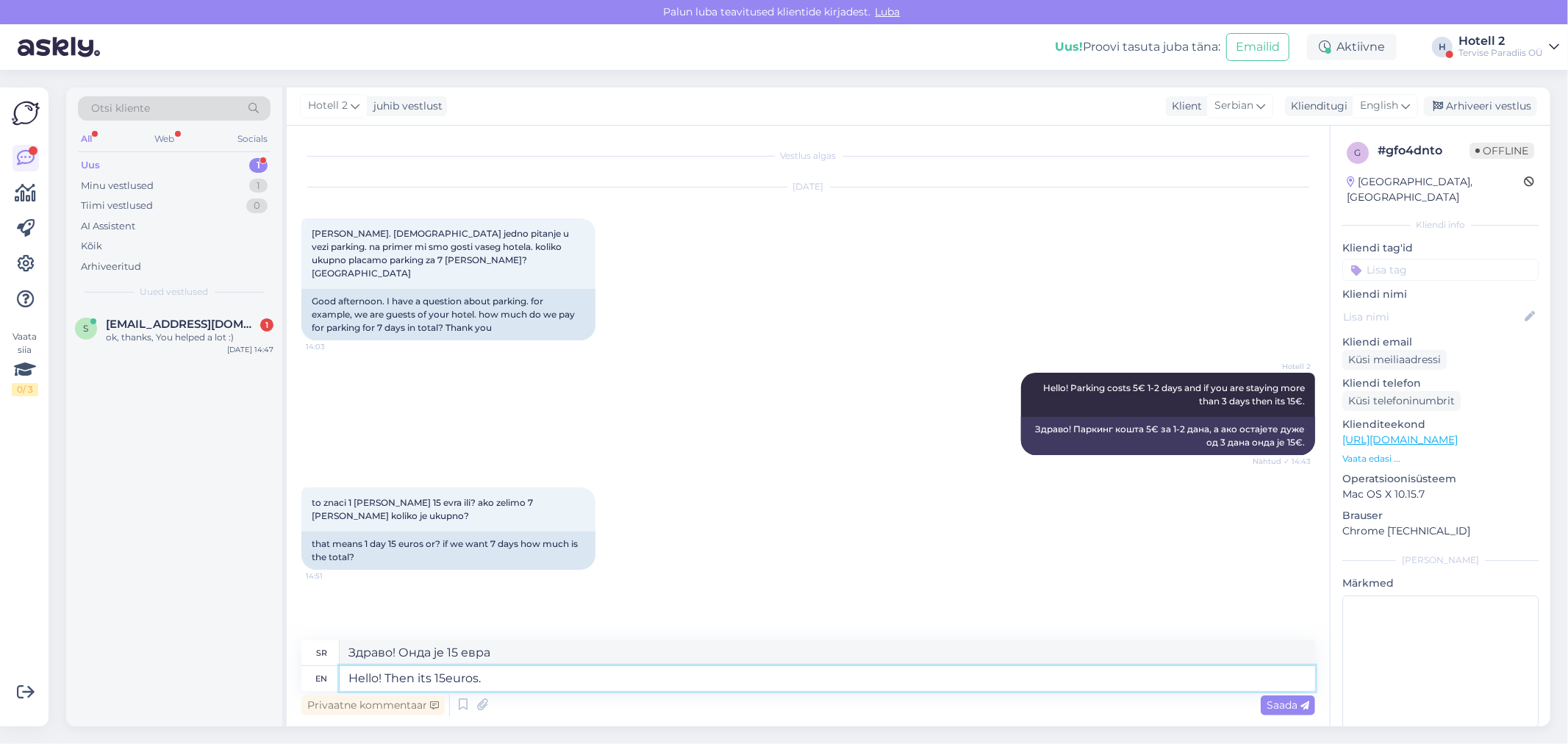
type textarea "Здраво! Онда је 15 евра."
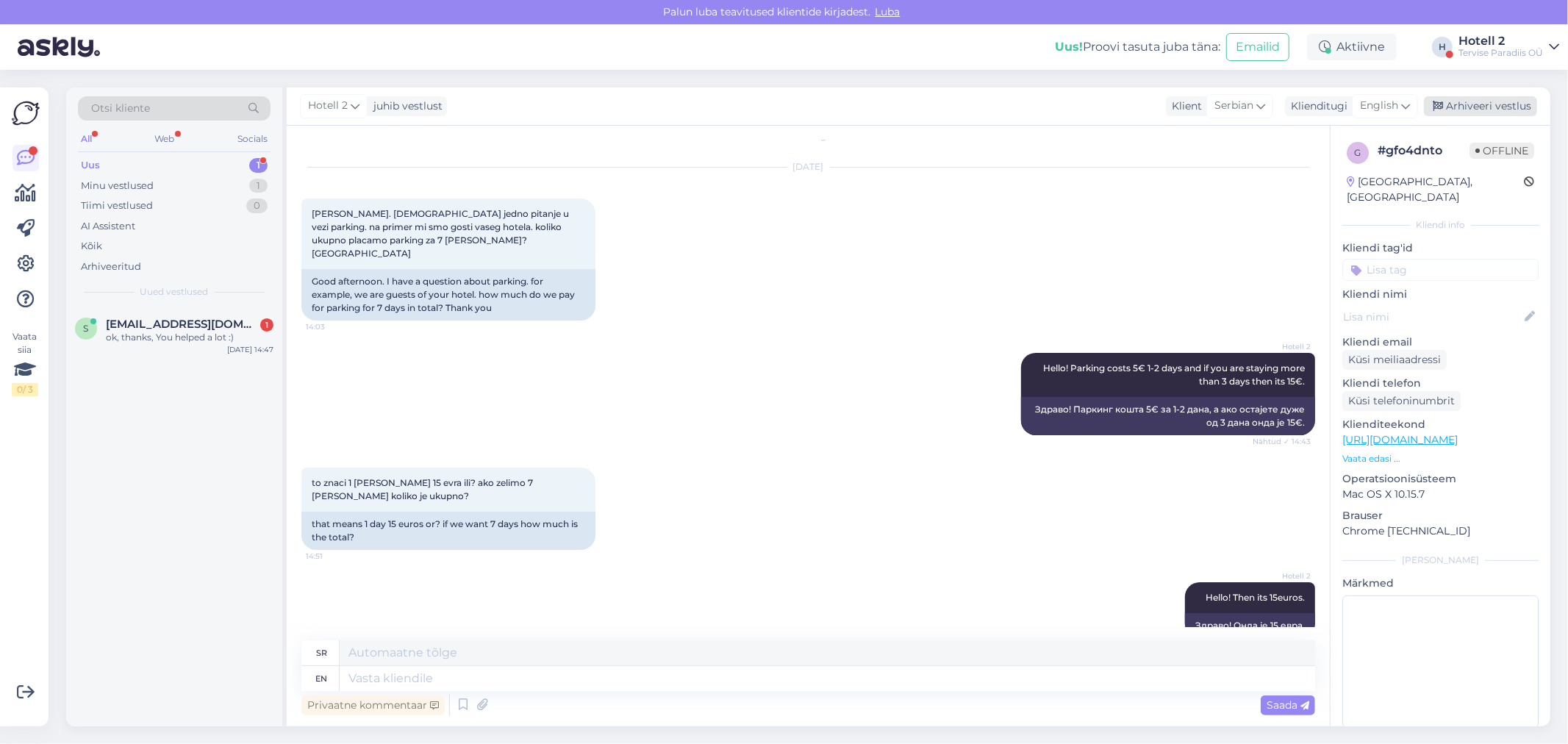
click at [1493, 101] on div "Arhiveeri vestlus" at bounding box center [1481, 106] width 113 height 19
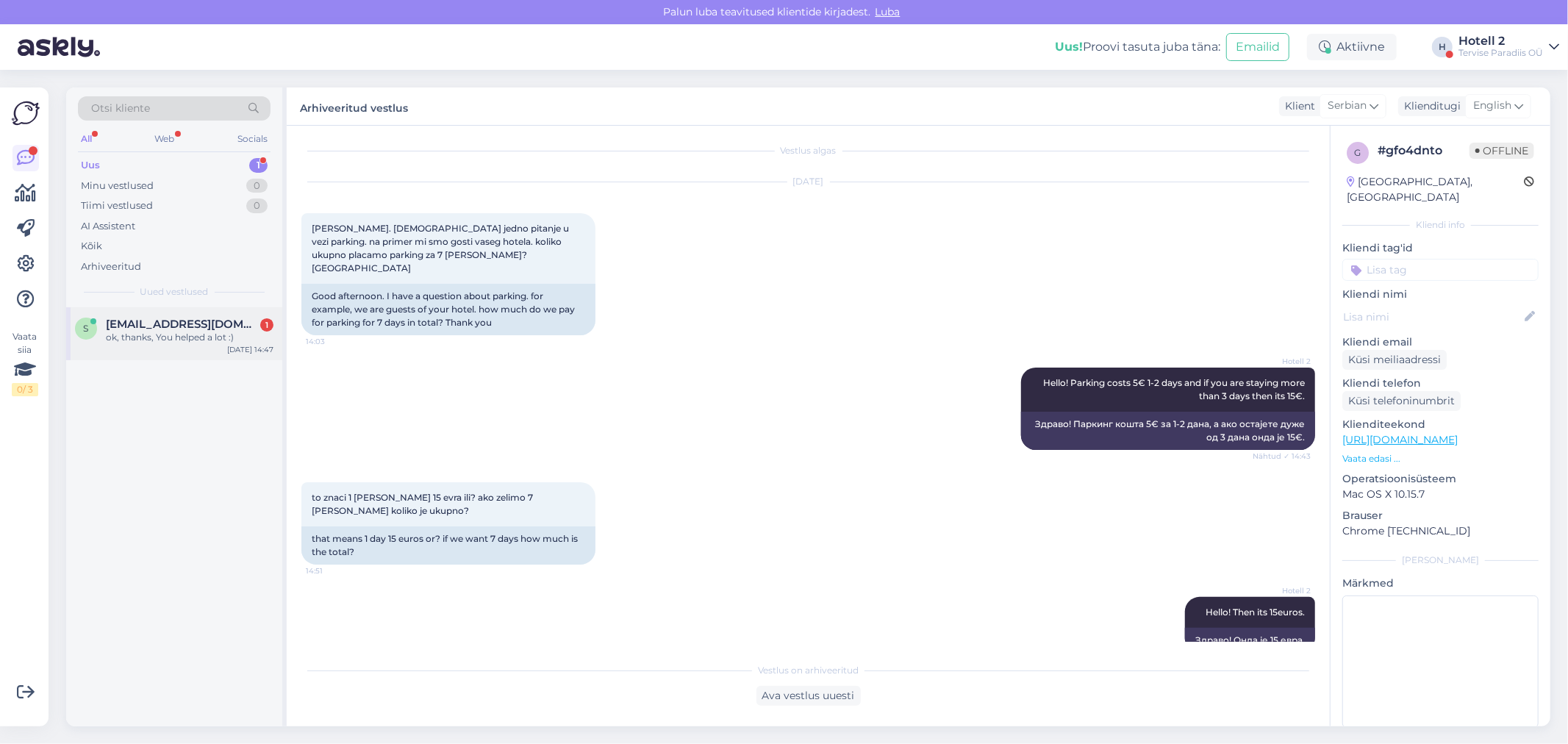
click at [229, 322] on div "sendzele@gmail.com 1" at bounding box center [190, 325] width 167 height 14
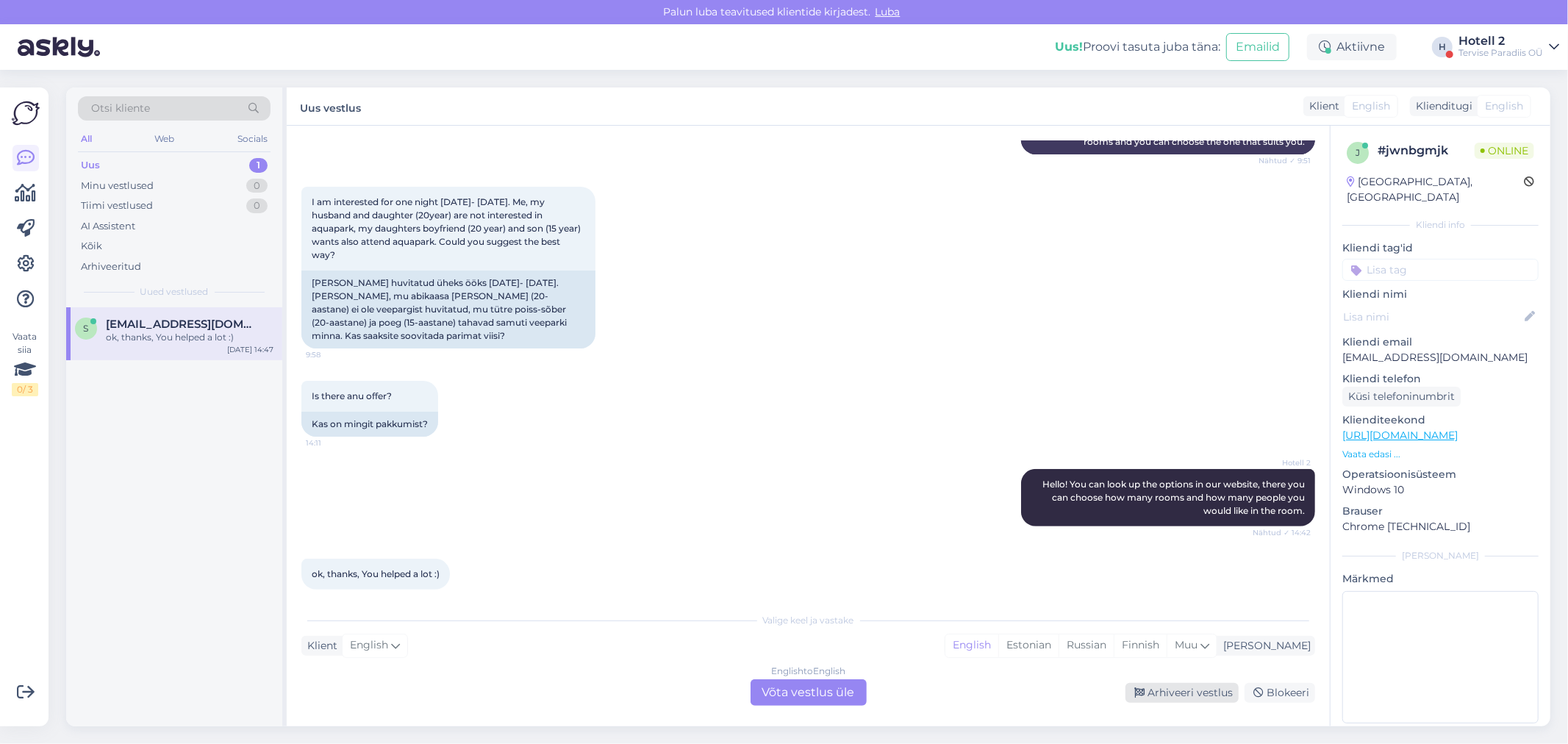
click at [1165, 692] on div "Arhiveeri vestlus" at bounding box center [1182, 692] width 113 height 19
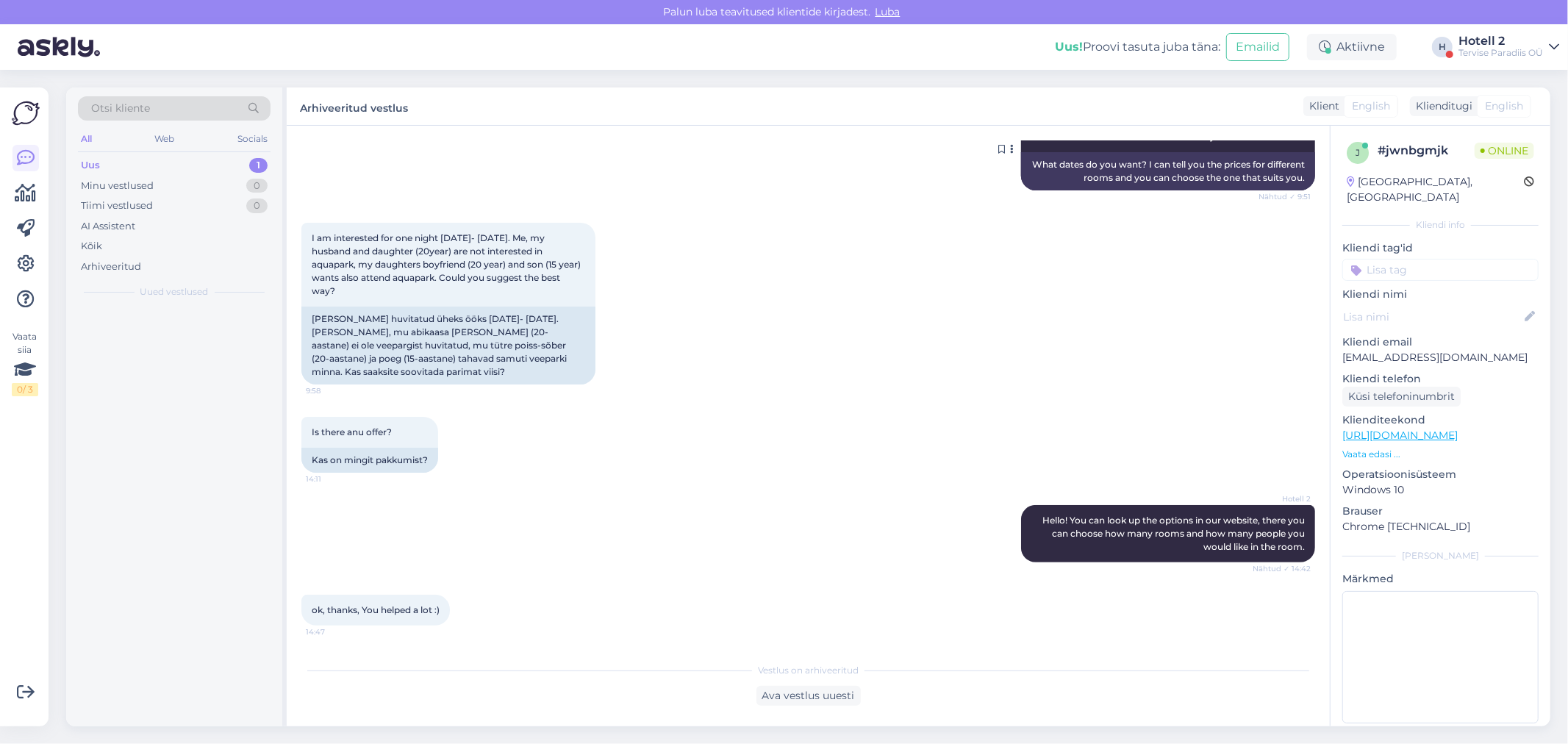
scroll to position [392, 0]
